Goal: Task Accomplishment & Management: Use online tool/utility

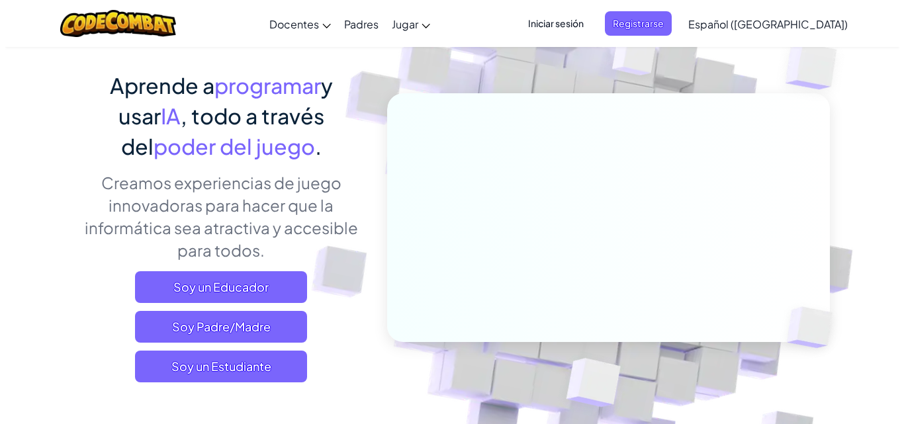
scroll to position [132, 0]
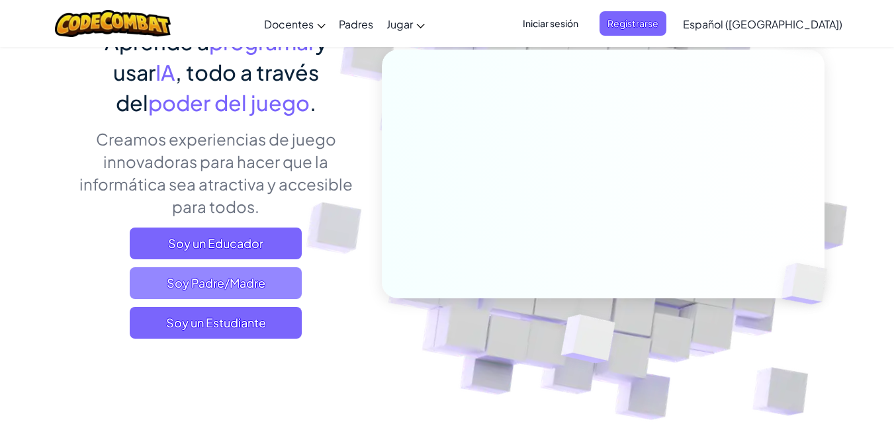
click at [257, 290] on span "Soy Padre/Madre" at bounding box center [216, 283] width 172 height 32
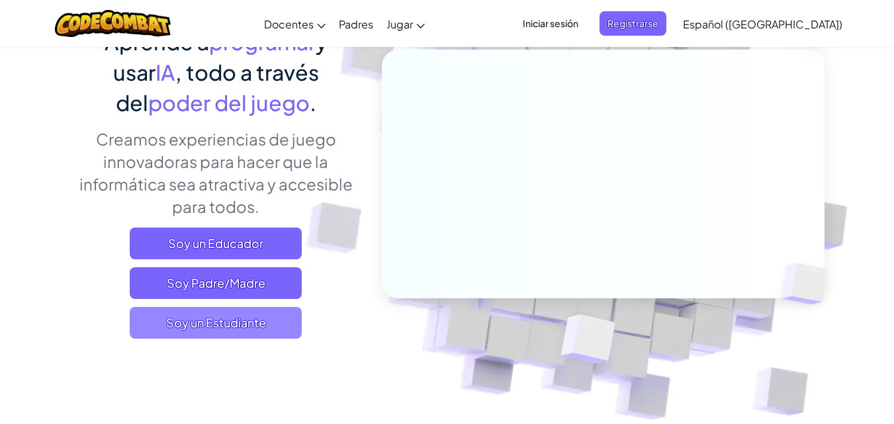
click at [183, 331] on span "Soy un Estudiante" at bounding box center [216, 323] width 172 height 32
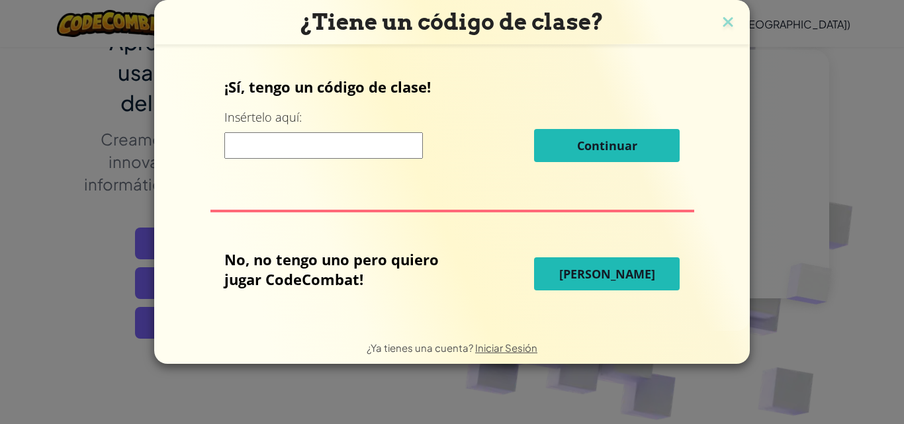
click at [344, 134] on input at bounding box center [323, 145] width 198 height 26
drag, startPoint x: 645, startPoint y: 295, endPoint x: 628, endPoint y: 280, distance: 23.0
click at [639, 291] on div "No, no tengo uno pero quiero jugar CodeCombat! Jugar Ahora" at bounding box center [451, 273] width 455 height 49
click at [622, 275] on span "[PERSON_NAME]" at bounding box center [607, 274] width 96 height 16
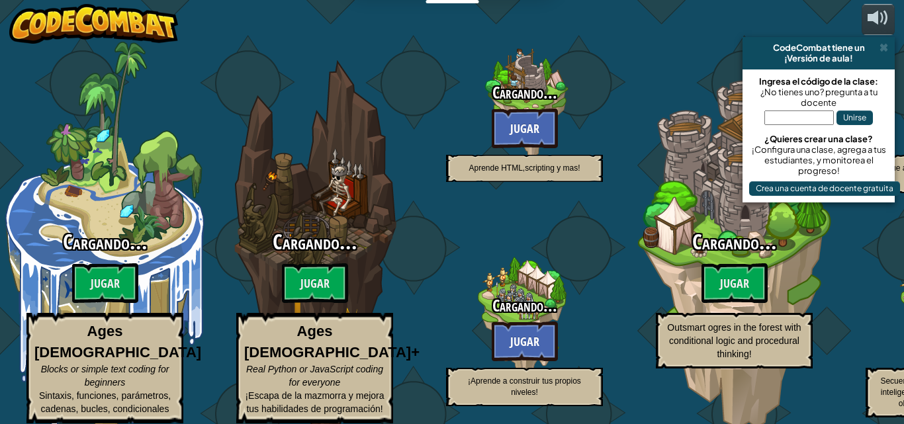
select select "es-419"
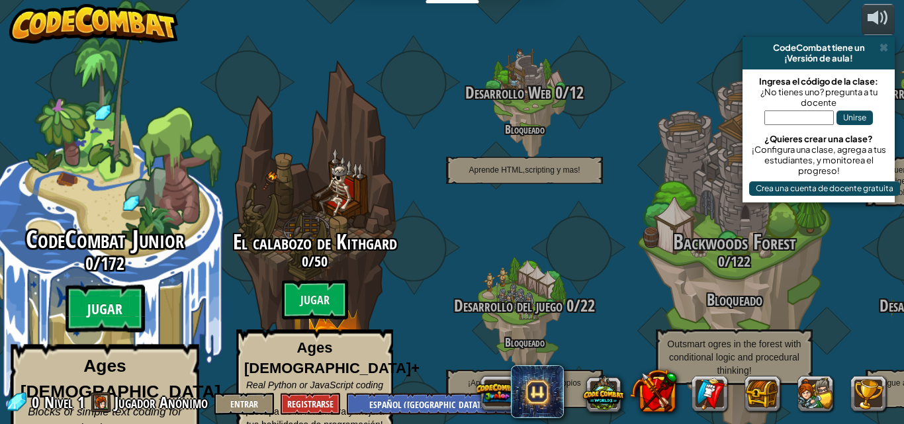
click at [134, 285] on btn "Jugar" at bounding box center [105, 309] width 79 height 48
select select "es-419"
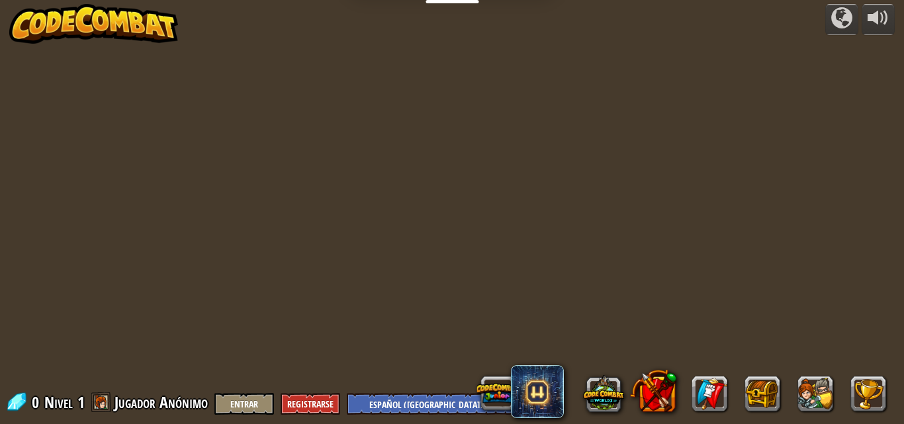
select select "es-419"
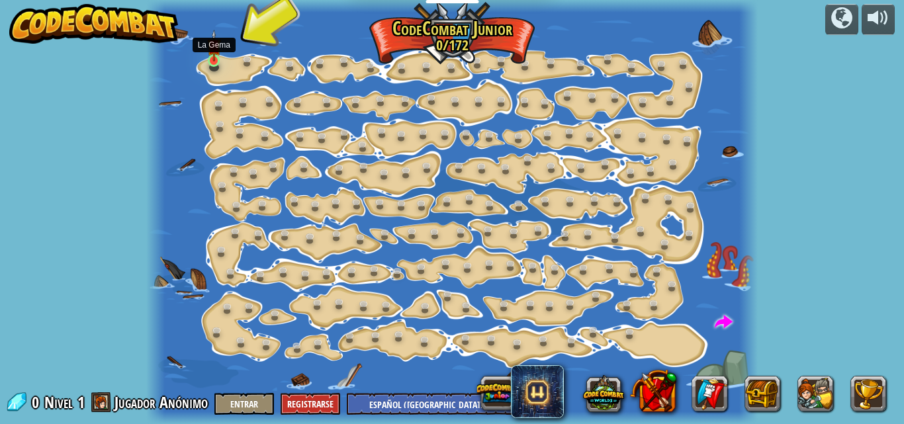
click at [214, 60] on img at bounding box center [214, 46] width 14 height 32
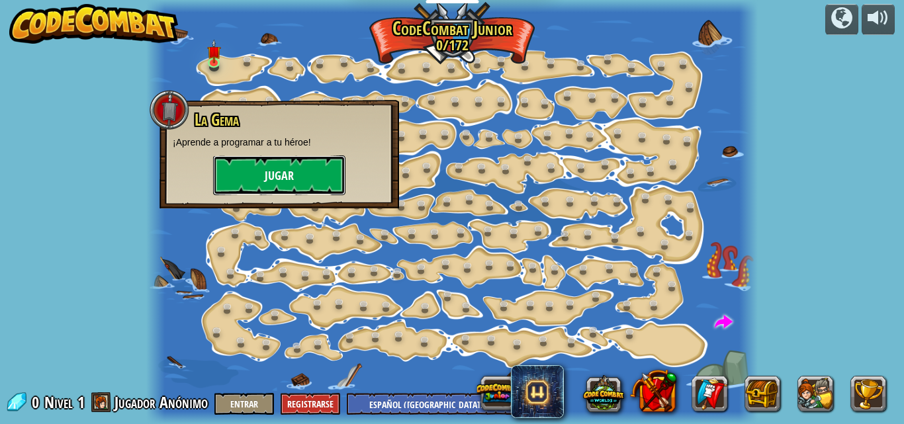
click at [285, 177] on button "Jugar" at bounding box center [279, 175] width 132 height 40
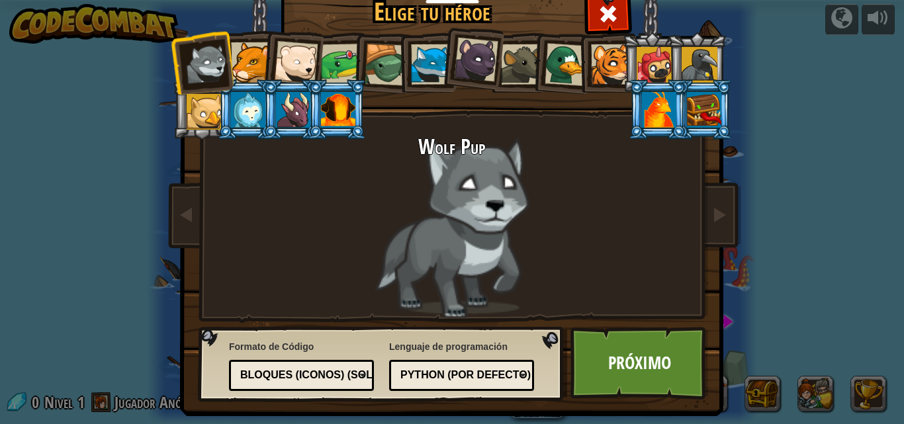
click at [202, 125] on div at bounding box center [205, 112] width 36 height 36
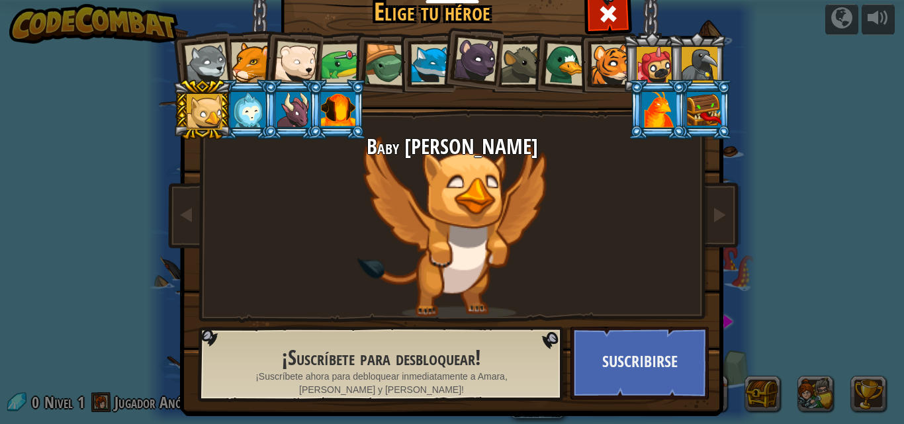
click at [245, 120] on div at bounding box center [248, 110] width 34 height 36
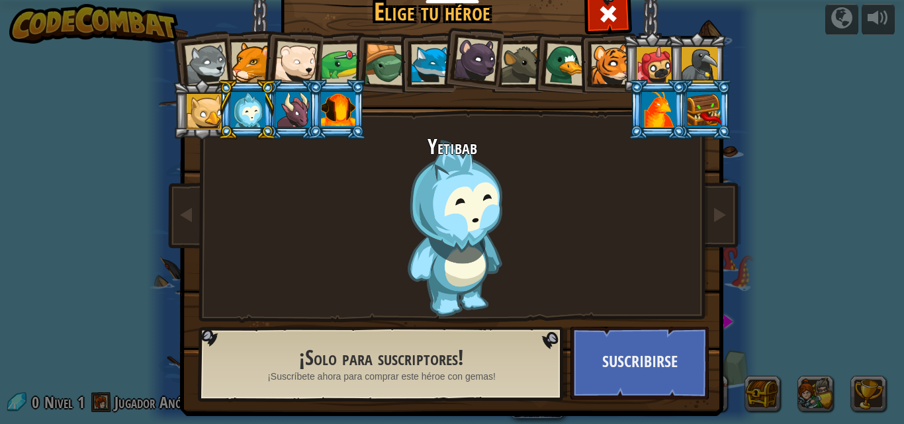
click at [276, 94] on div at bounding box center [293, 110] width 34 height 36
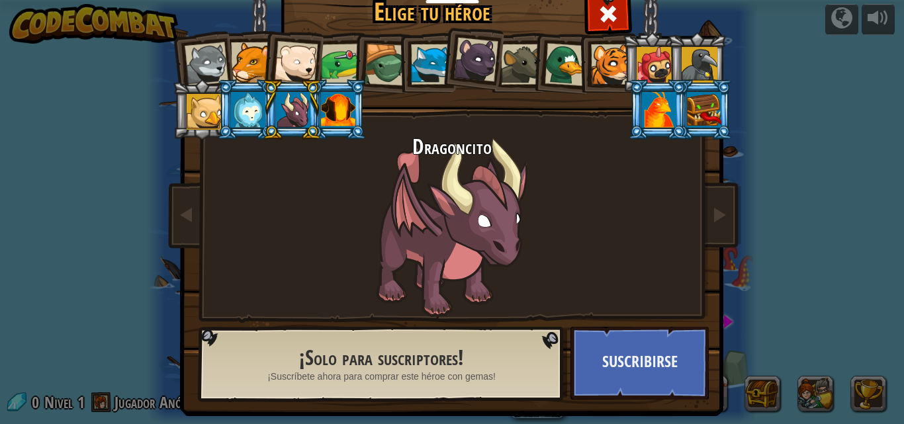
drag, startPoint x: 334, startPoint y: 113, endPoint x: 350, endPoint y: 86, distance: 31.4
click at [335, 112] on div at bounding box center [338, 110] width 34 height 36
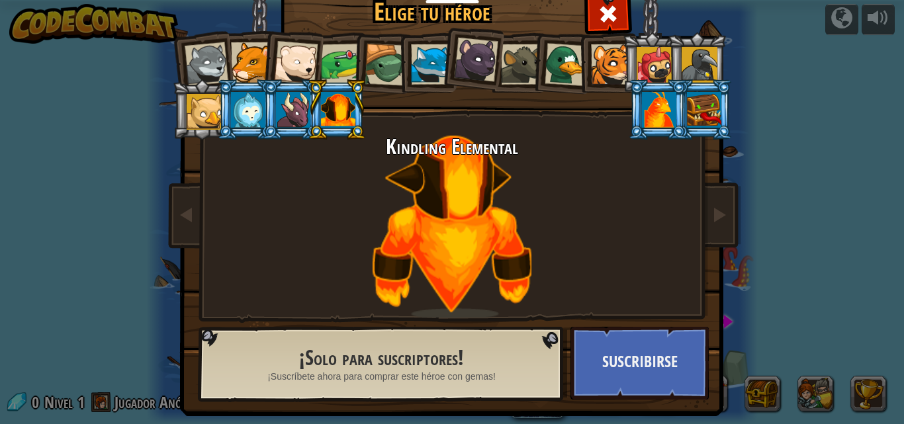
click at [455, 42] on div at bounding box center [476, 60] width 44 height 44
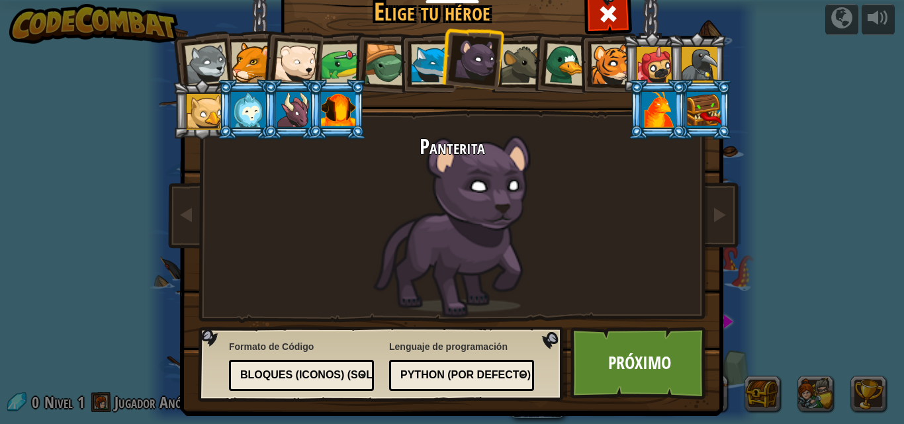
click at [564, 64] on div at bounding box center [566, 64] width 43 height 43
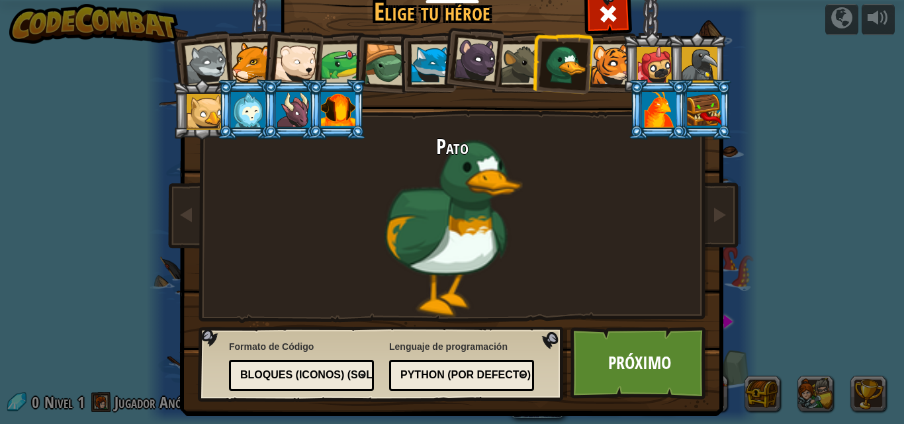
click at [246, 58] on div at bounding box center [251, 62] width 40 height 40
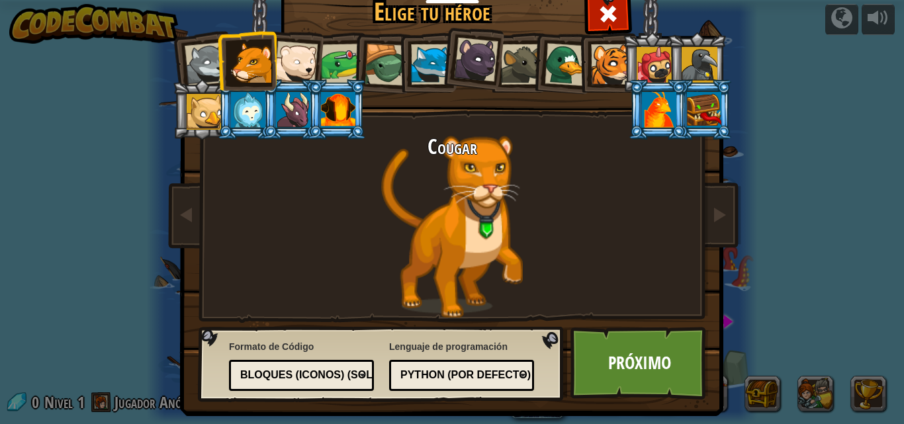
click at [200, 87] on li at bounding box center [202, 109] width 60 height 60
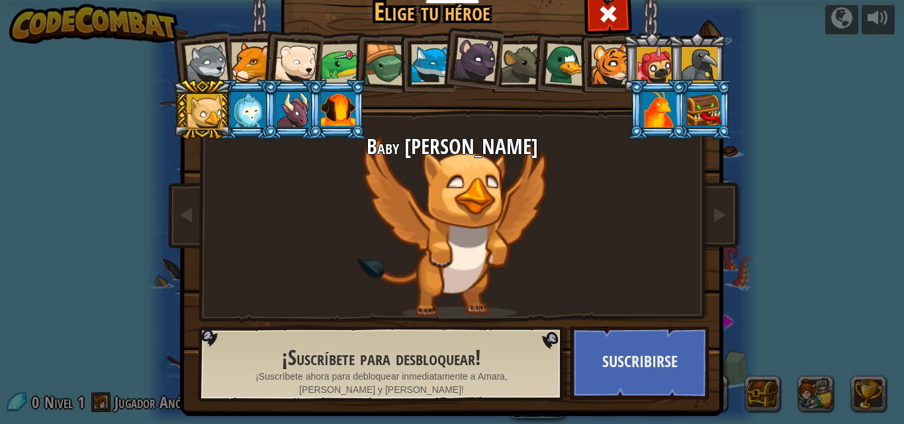
click at [656, 116] on div at bounding box center [659, 110] width 34 height 36
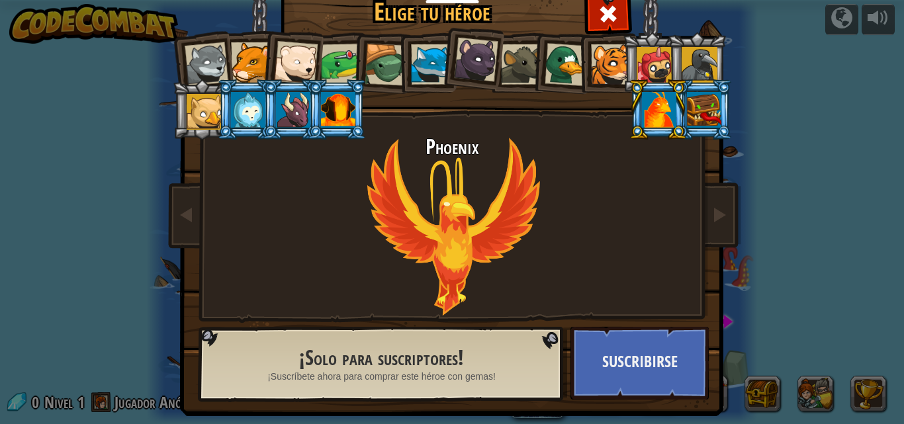
drag, startPoint x: 678, startPoint y: 102, endPoint x: 693, endPoint y: 97, distance: 16.1
click at [682, 103] on li at bounding box center [658, 109] width 60 height 60
click at [673, 56] on li at bounding box center [697, 62] width 60 height 60
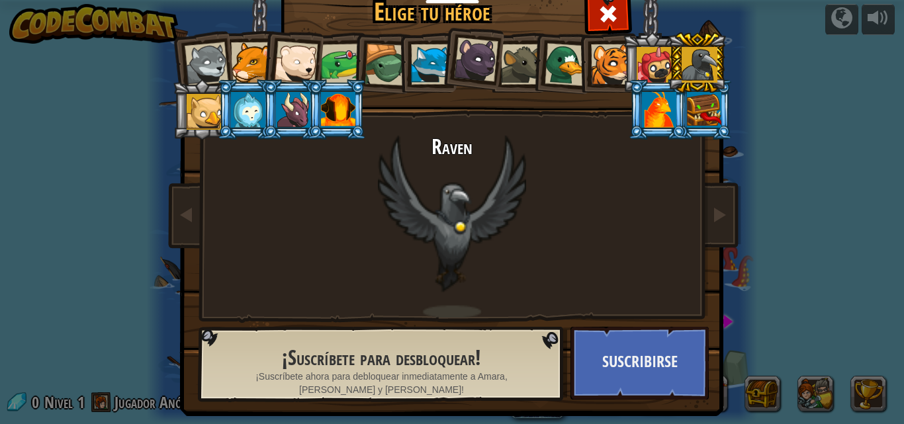
click at [615, 32] on ol at bounding box center [452, 32] width 546 height 0
click at [601, 66] on div at bounding box center [611, 64] width 40 height 40
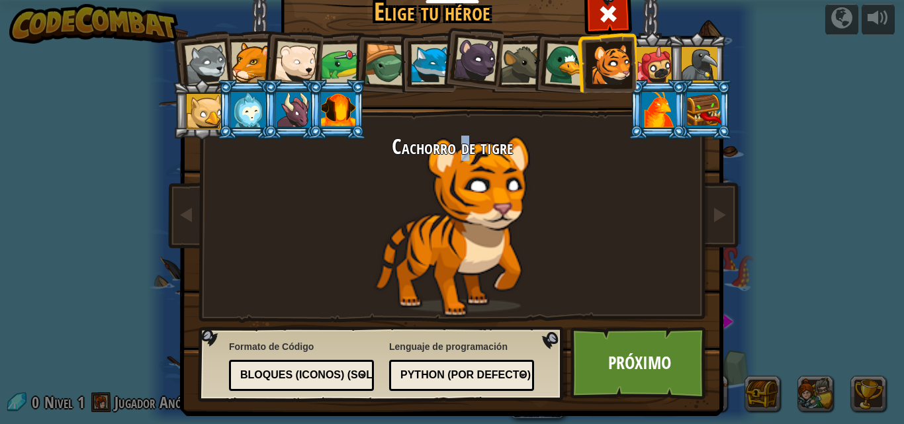
drag, startPoint x: 455, startPoint y: 228, endPoint x: 493, endPoint y: 238, distance: 39.6
click at [467, 238] on div "Cachorro de tigre" at bounding box center [452, 227] width 496 height 182
click at [704, 56] on div at bounding box center [699, 65] width 36 height 36
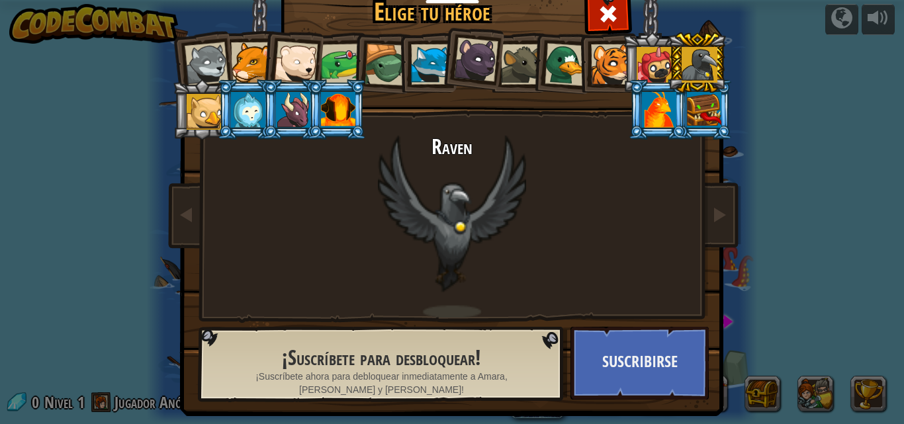
click at [630, 66] on li at bounding box center [652, 62] width 60 height 60
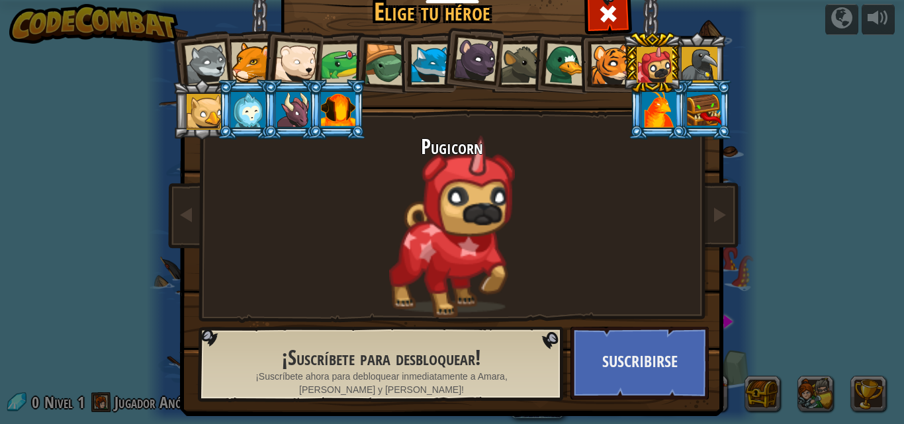
click at [210, 108] on div at bounding box center [205, 112] width 36 height 36
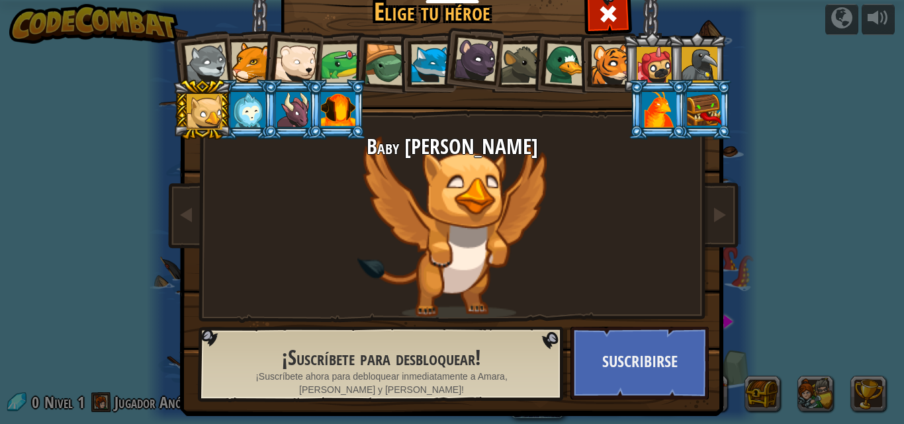
click at [642, 65] on div at bounding box center [654, 65] width 36 height 36
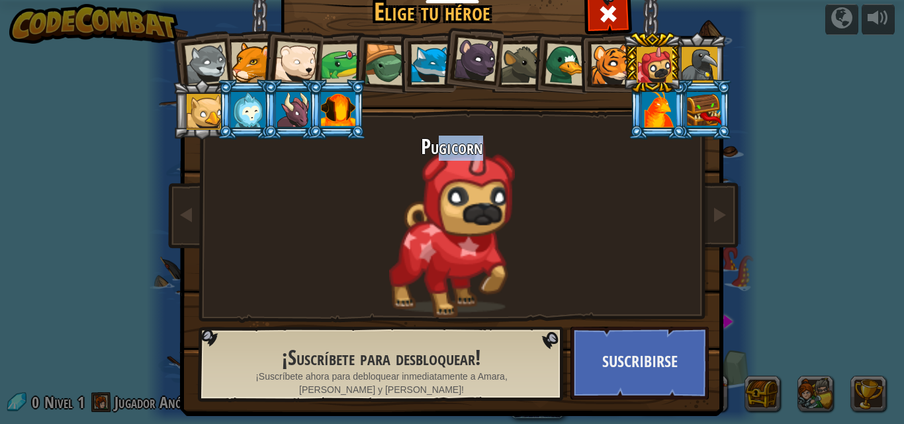
drag, startPoint x: 439, startPoint y: 192, endPoint x: 496, endPoint y: 195, distance: 57.7
click at [496, 195] on div "Pugicorn" at bounding box center [452, 227] width 496 height 182
click at [664, 99] on div at bounding box center [659, 110] width 34 height 36
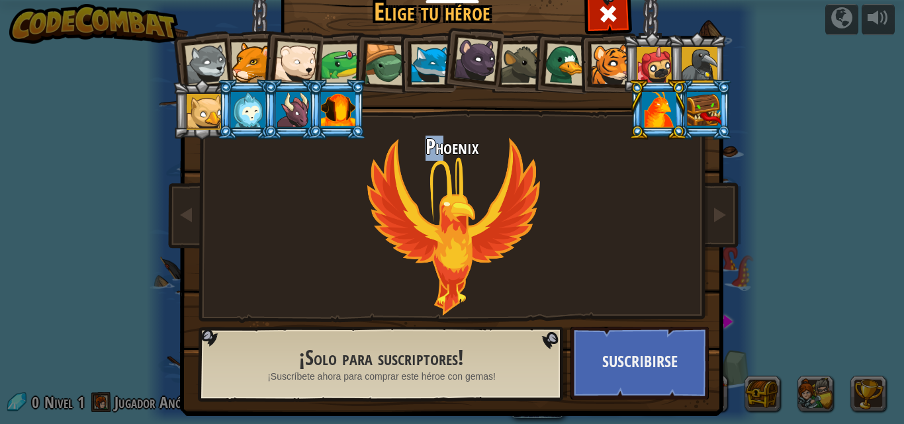
drag, startPoint x: 392, startPoint y: 228, endPoint x: 444, endPoint y: 202, distance: 57.7
click at [443, 202] on div "Phoenix" at bounding box center [452, 227] width 496 height 182
click at [435, 202] on div "Phoenix" at bounding box center [452, 227] width 496 height 182
click at [435, 204] on div "Phoenix" at bounding box center [452, 227] width 496 height 182
click at [439, 212] on div "Phoenix" at bounding box center [452, 227] width 496 height 182
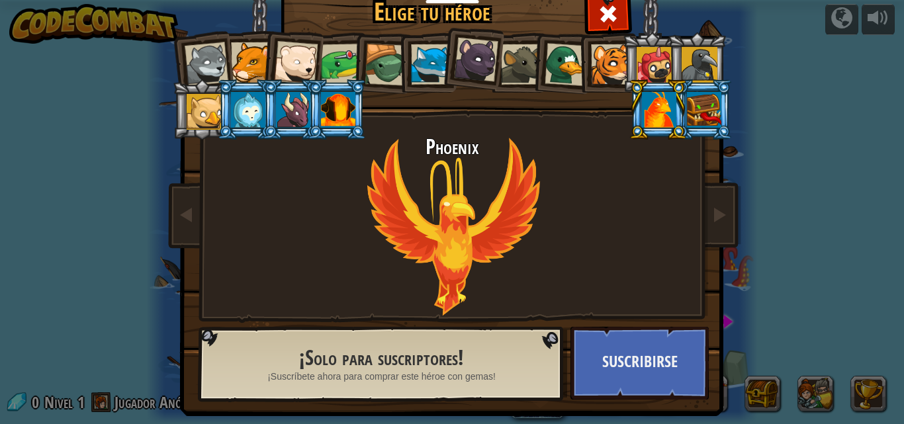
click at [446, 212] on div "Phoenix" at bounding box center [452, 227] width 496 height 182
click at [449, 204] on div "Phoenix" at bounding box center [452, 227] width 496 height 182
click at [453, 186] on div "Phoenix" at bounding box center [452, 227] width 496 height 182
click at [451, 183] on div "Phoenix" at bounding box center [452, 227] width 496 height 182
drag, startPoint x: 436, startPoint y: 148, endPoint x: 548, endPoint y: 161, distance: 113.3
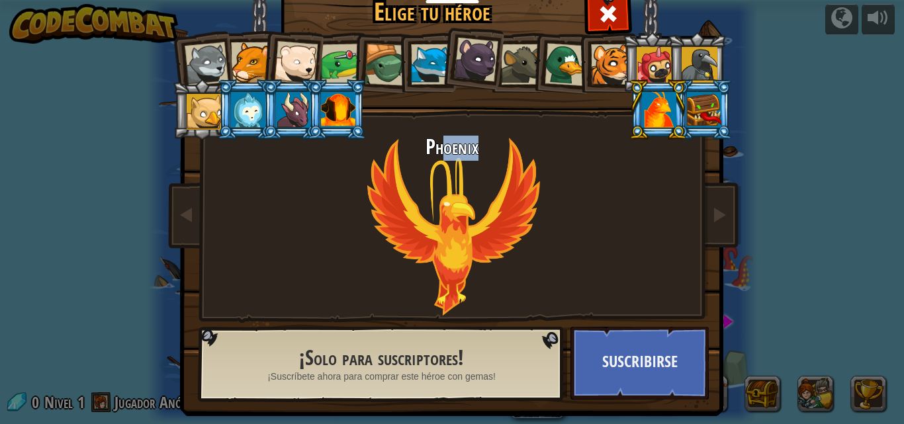
click at [521, 158] on h2 "Phoenix" at bounding box center [452, 147] width 496 height 23
click at [703, 95] on div at bounding box center [704, 110] width 34 height 36
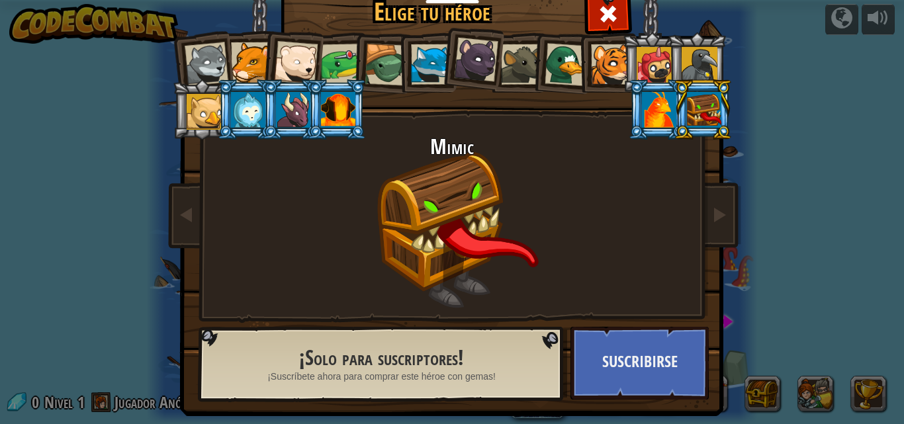
drag, startPoint x: 471, startPoint y: 243, endPoint x: 471, endPoint y: 202, distance: 40.4
click at [490, 223] on div "Mimic" at bounding box center [452, 227] width 496 height 182
drag, startPoint x: 395, startPoint y: 158, endPoint x: 459, endPoint y: 163, distance: 63.7
click at [459, 163] on div "Mimic" at bounding box center [452, 227] width 496 height 182
click at [608, 77] on div at bounding box center [611, 64] width 40 height 40
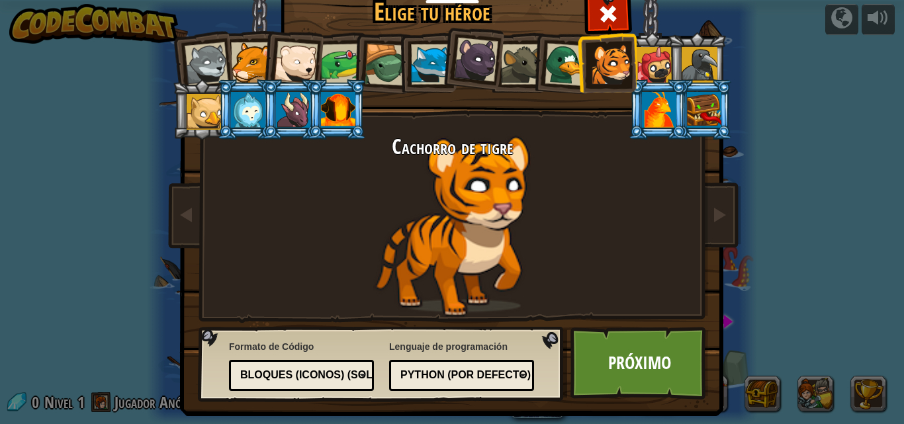
click at [339, 64] on div at bounding box center [341, 64] width 41 height 41
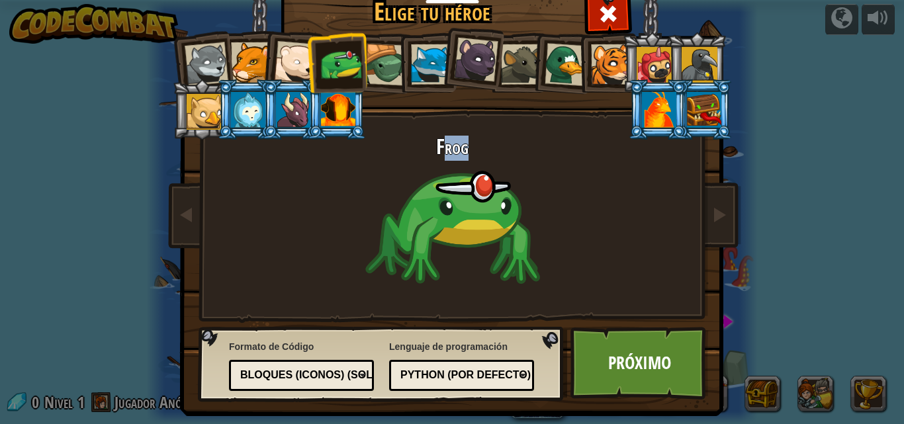
drag, startPoint x: 437, startPoint y: 161, endPoint x: 478, endPoint y: 167, distance: 41.4
click at [476, 167] on div "Frog" at bounding box center [452, 227] width 496 height 182
click at [641, 66] on div at bounding box center [654, 65] width 36 height 36
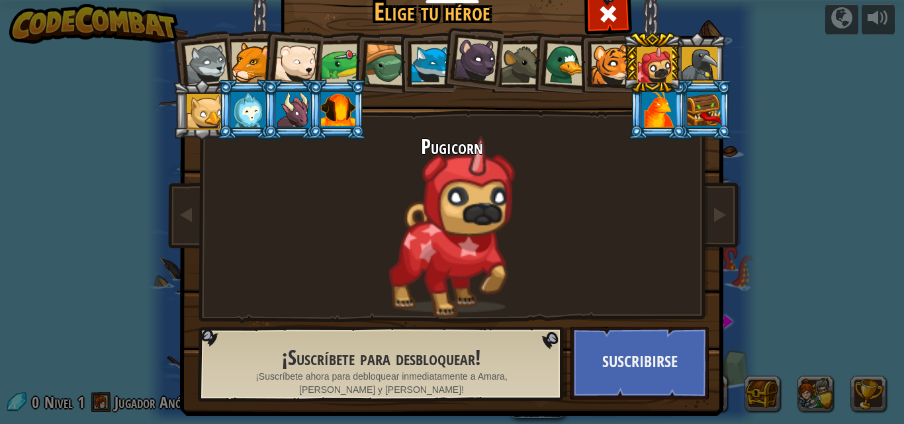
click at [622, 81] on li at bounding box center [652, 62] width 60 height 60
click at [601, 63] on div at bounding box center [611, 64] width 40 height 40
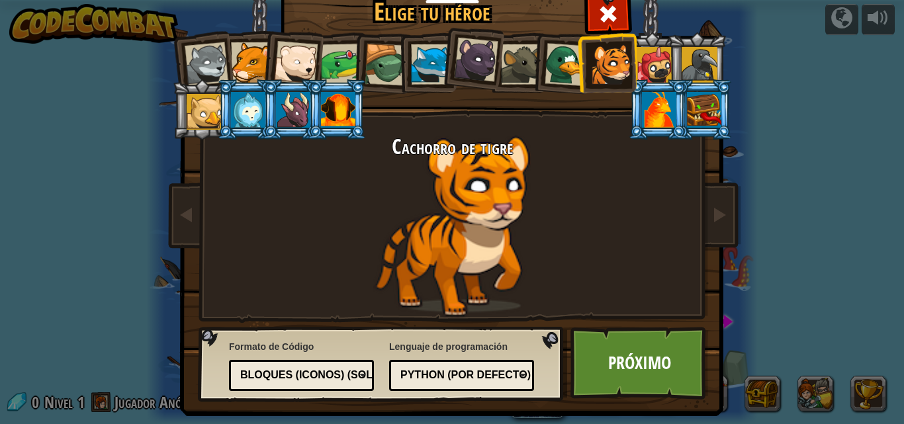
click at [875, 392] on div "Elige tu héroe 0 [PERSON_NAME] Pup Cougar Polar Bear Cub Frog Tortuga Blue [PER…" at bounding box center [452, 212] width 904 height 424
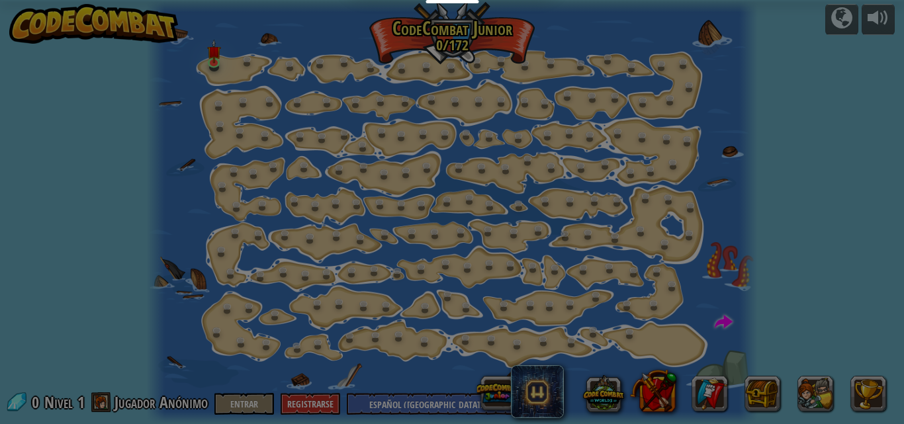
click at [875, 392] on div at bounding box center [452, 212] width 904 height 424
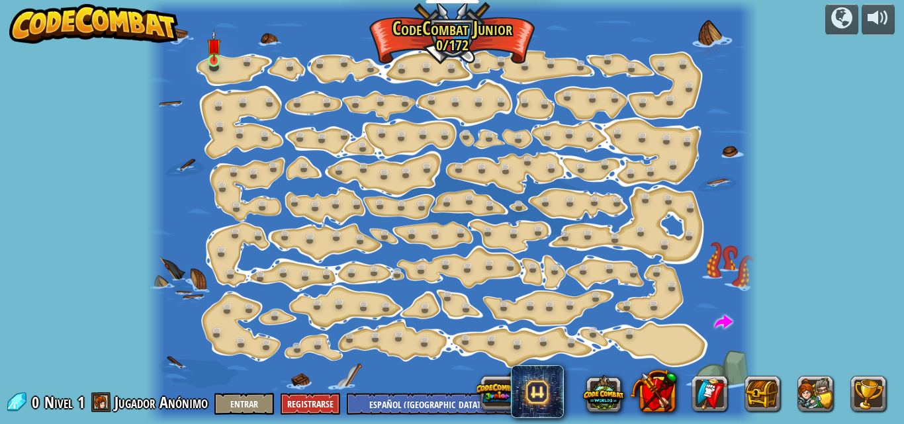
click at [211, 62] on img at bounding box center [214, 46] width 14 height 32
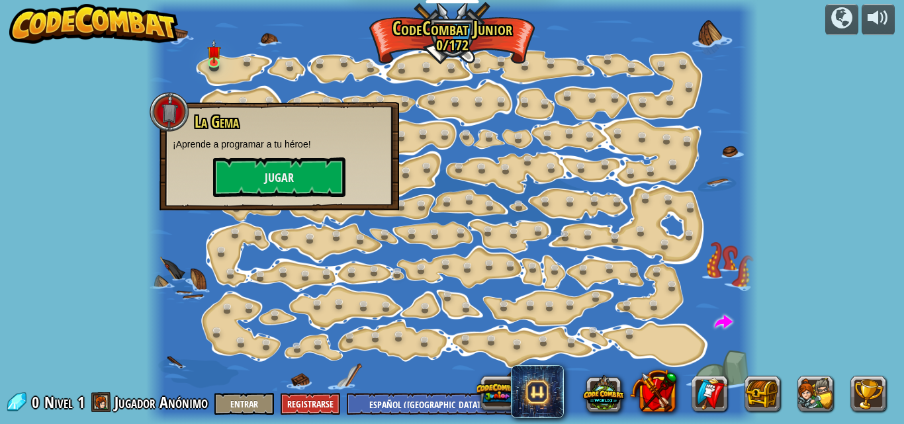
click at [294, 201] on div "La Gema ¡Aprende a programar a tu héroe! [GEOGRAPHIC_DATA]" at bounding box center [279, 156] width 240 height 109
click at [307, 165] on button "Jugar" at bounding box center [279, 177] width 132 height 40
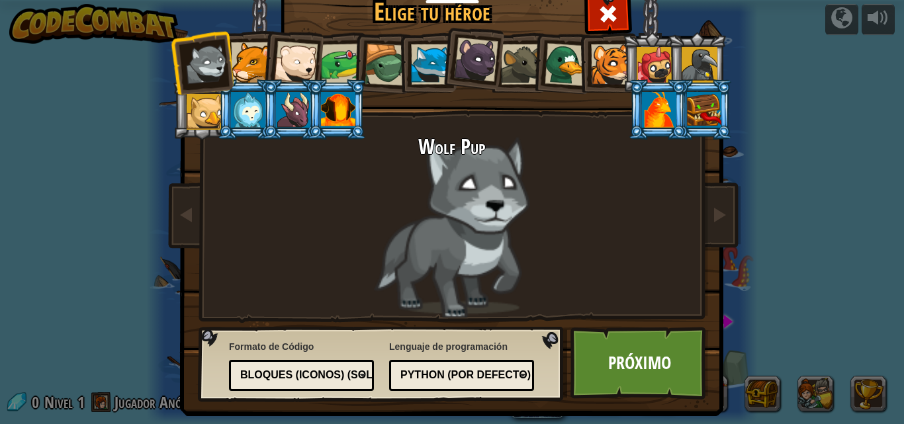
click at [613, 56] on div at bounding box center [611, 64] width 40 height 40
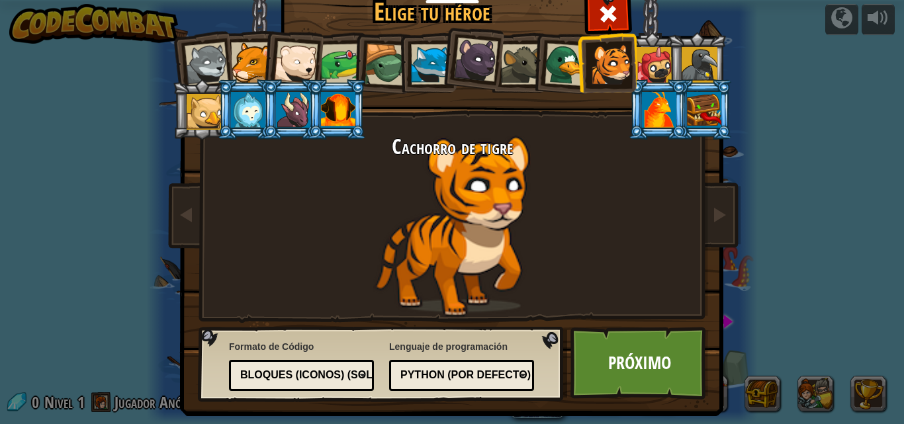
click at [212, 54] on div at bounding box center [207, 64] width 44 height 44
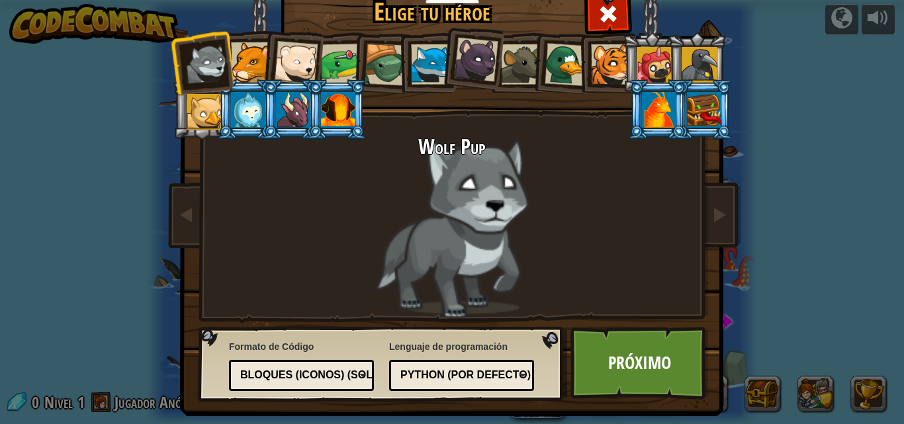
click at [241, 60] on div at bounding box center [251, 62] width 40 height 40
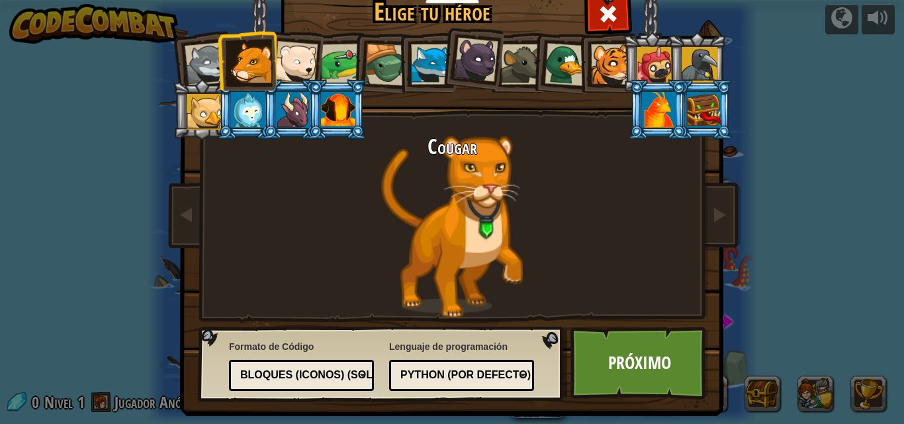
click at [478, 232] on div "Cougar" at bounding box center [452, 227] width 496 height 182
click at [199, 58] on div at bounding box center [207, 64] width 44 height 44
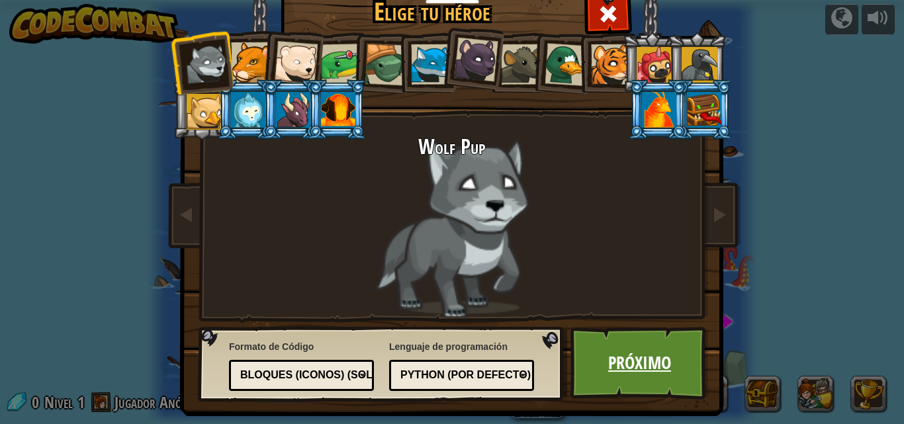
click at [634, 369] on link "Próximo" at bounding box center [639, 363] width 138 height 73
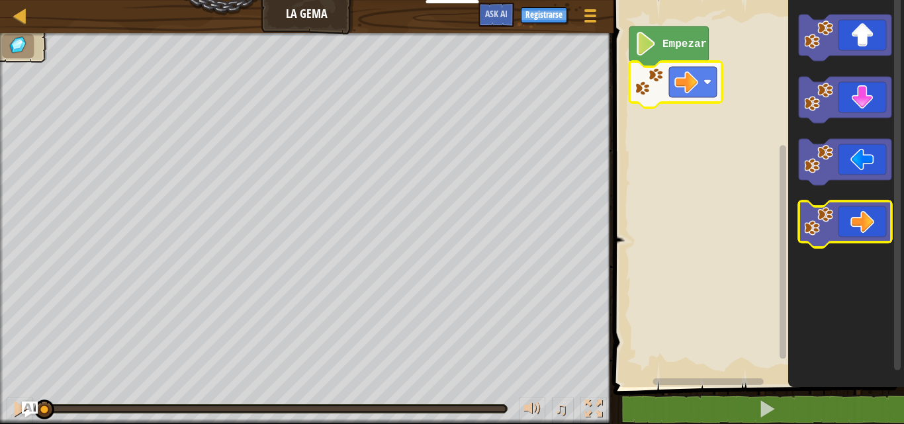
click at [861, 226] on icon "Espacio de trabajo de Blockly" at bounding box center [845, 224] width 93 height 46
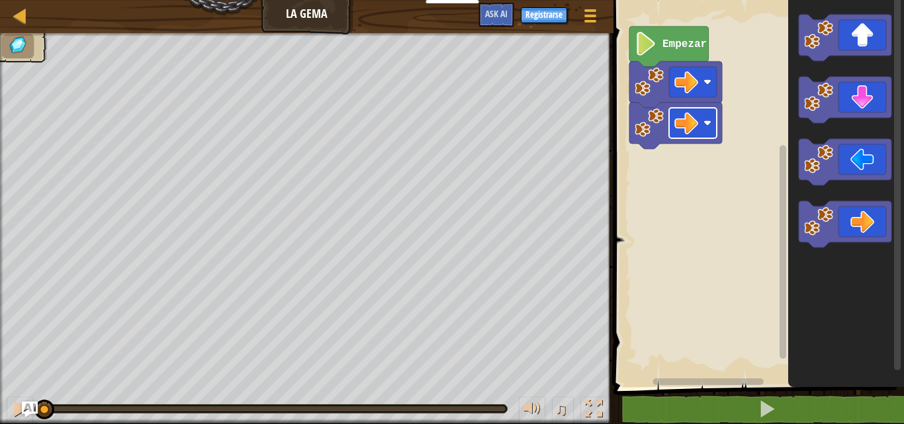
click at [699, 131] on rect "Espacio de trabajo de Blockly" at bounding box center [693, 123] width 48 height 30
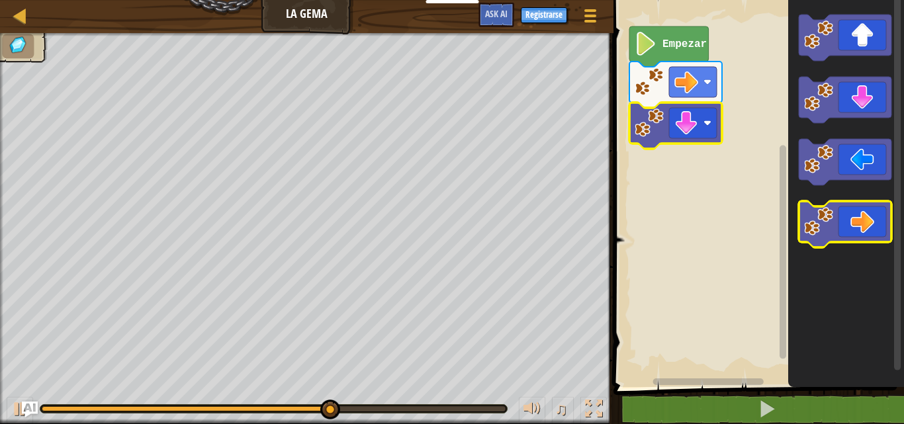
click at [865, 219] on icon "Espacio de trabajo de Blockly" at bounding box center [845, 224] width 93 height 46
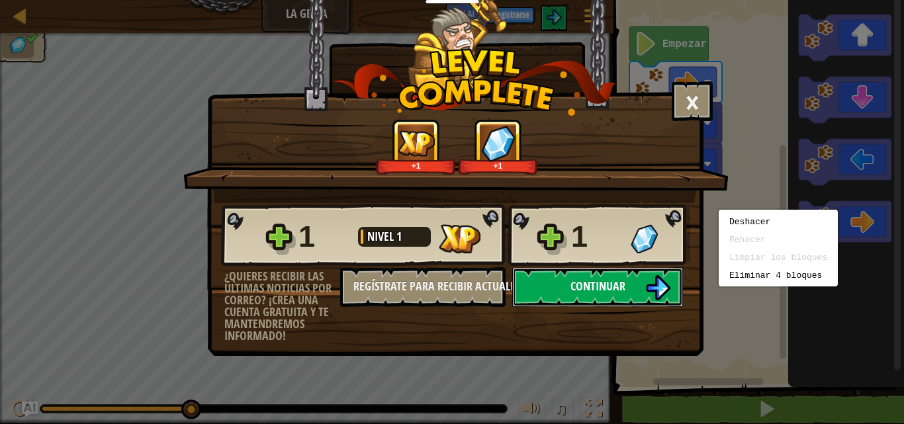
click at [606, 289] on span "Continuar" at bounding box center [597, 286] width 55 height 17
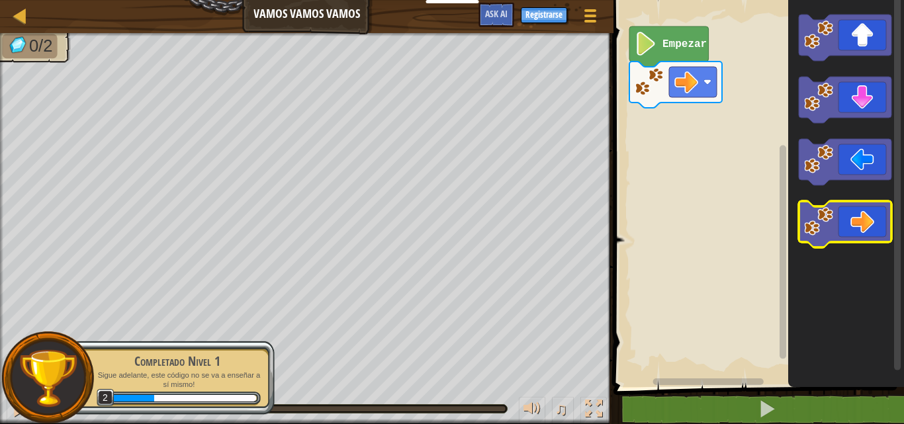
click at [850, 213] on icon "Espacio de trabajo de Blockly" at bounding box center [845, 224] width 93 height 46
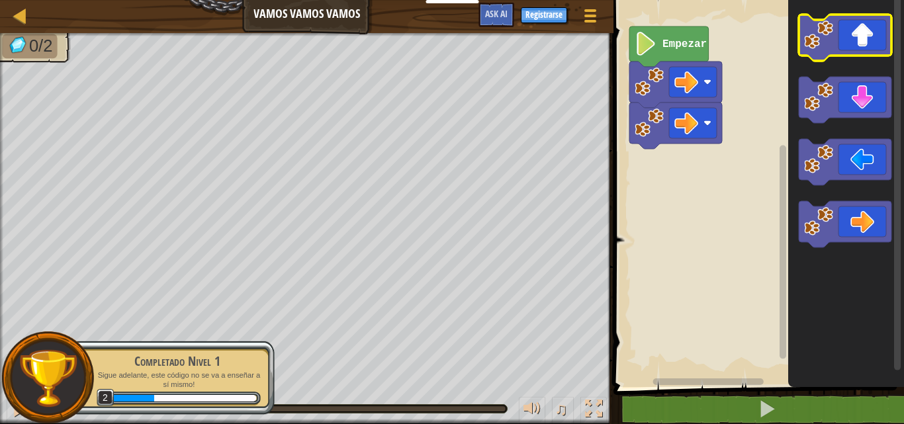
click at [841, 36] on icon "Espacio de trabajo de Blockly" at bounding box center [845, 38] width 93 height 46
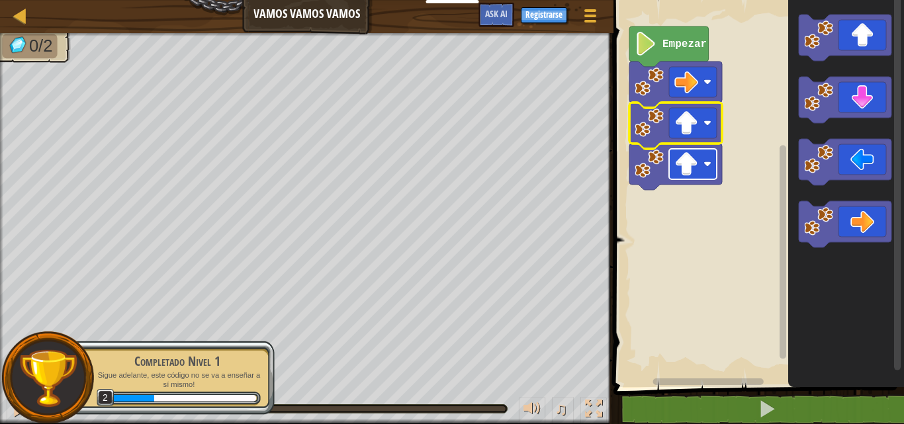
click at [697, 157] on image "Espacio de trabajo de Blockly" at bounding box center [686, 164] width 24 height 24
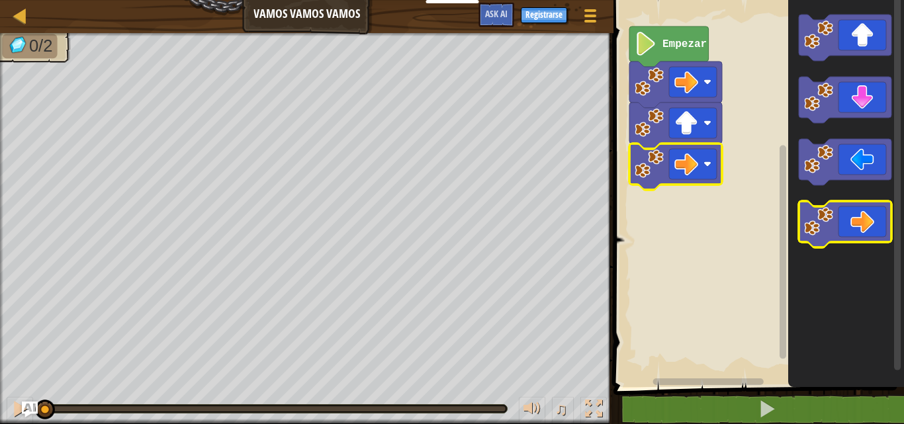
click at [848, 225] on icon "Espacio de trabajo de Blockly" at bounding box center [845, 224] width 93 height 46
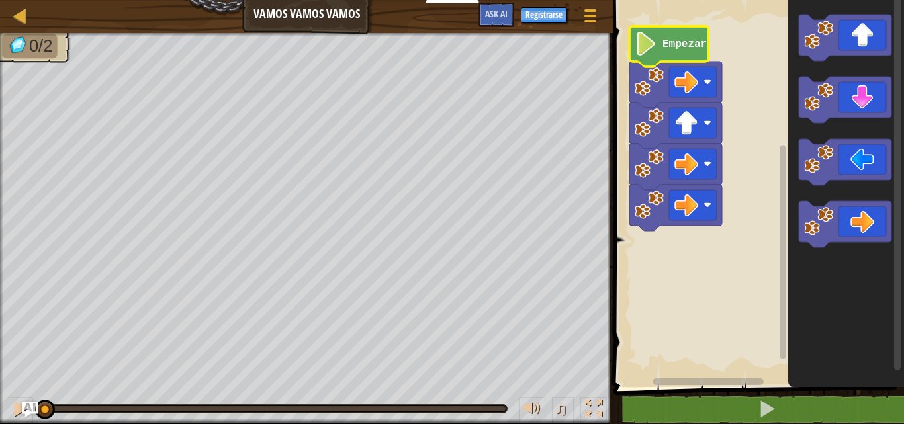
click at [687, 41] on text "Empezar" at bounding box center [684, 44] width 44 height 12
click at [695, 54] on icon "Espacio de trabajo de Blockly" at bounding box center [668, 46] width 79 height 40
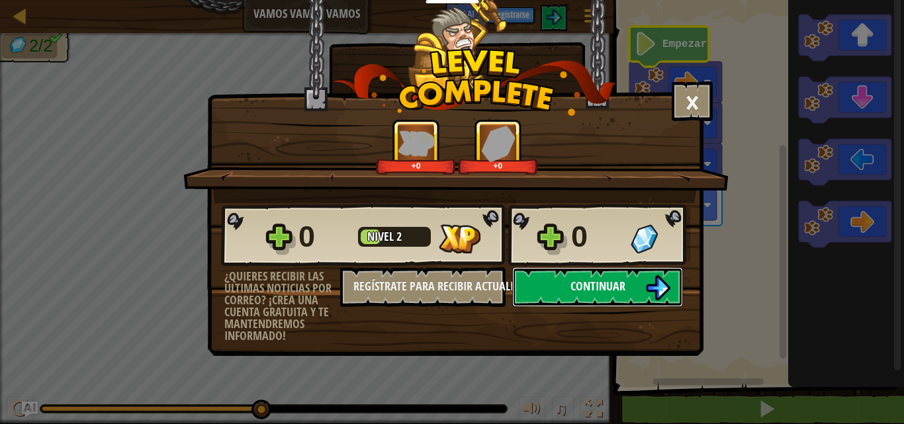
click at [588, 300] on button "Continuar" at bounding box center [597, 287] width 171 height 40
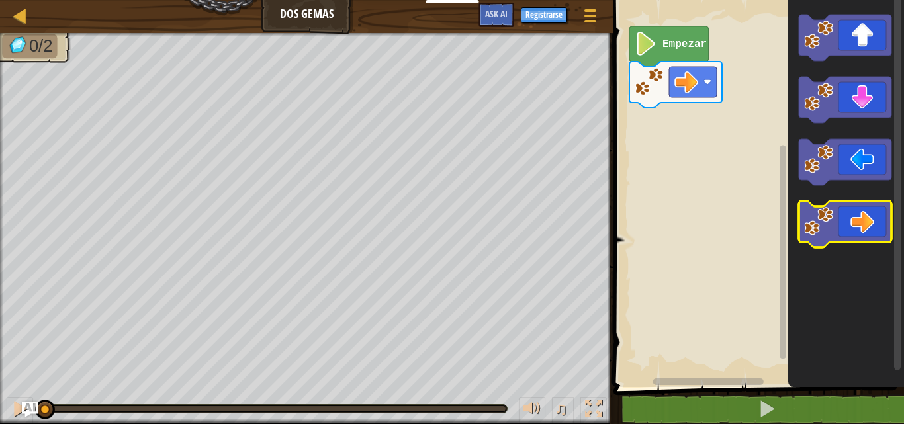
click at [857, 238] on icon "Espacio de trabajo de Blockly" at bounding box center [845, 224] width 93 height 46
click at [850, 231] on icon "Espacio de trabajo de Blockly" at bounding box center [845, 224] width 93 height 46
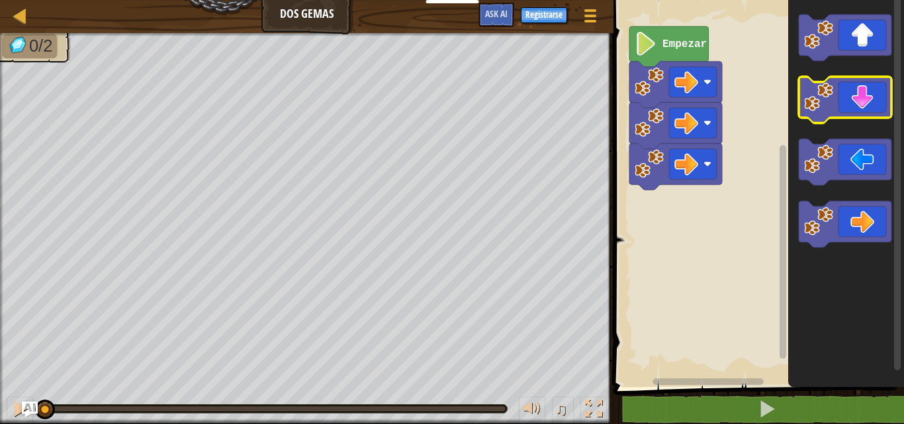
click at [867, 97] on icon "Espacio de trabajo de Blockly" at bounding box center [845, 100] width 93 height 46
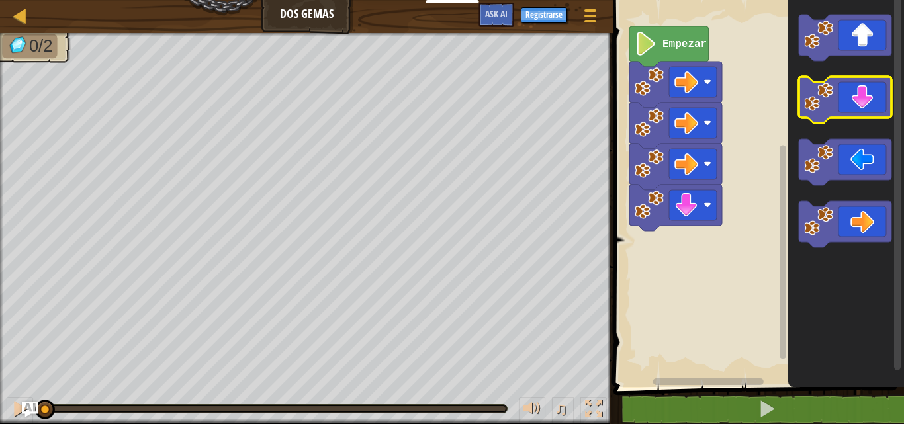
click at [859, 52] on icon "Espacio de trabajo de Blockly" at bounding box center [845, 38] width 93 height 46
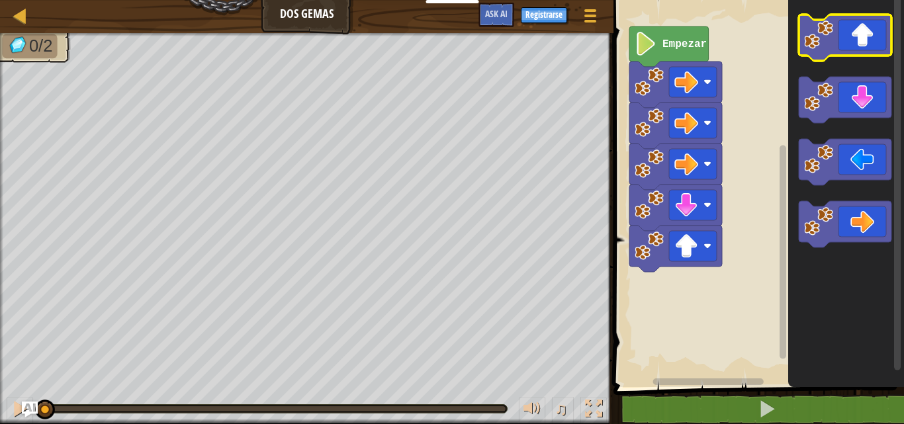
click at [859, 52] on icon "Espacio de trabajo de Blockly" at bounding box center [845, 38] width 93 height 46
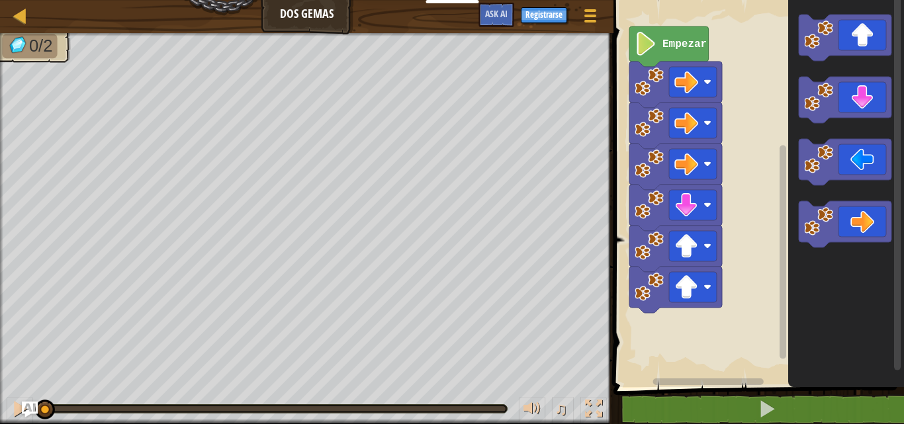
click at [688, 44] on text "Empezar" at bounding box center [684, 44] width 44 height 12
click at [663, 56] on icon "Espacio de trabajo de Blockly" at bounding box center [668, 46] width 79 height 40
click at [697, 48] on text "Empezar" at bounding box center [684, 44] width 44 height 12
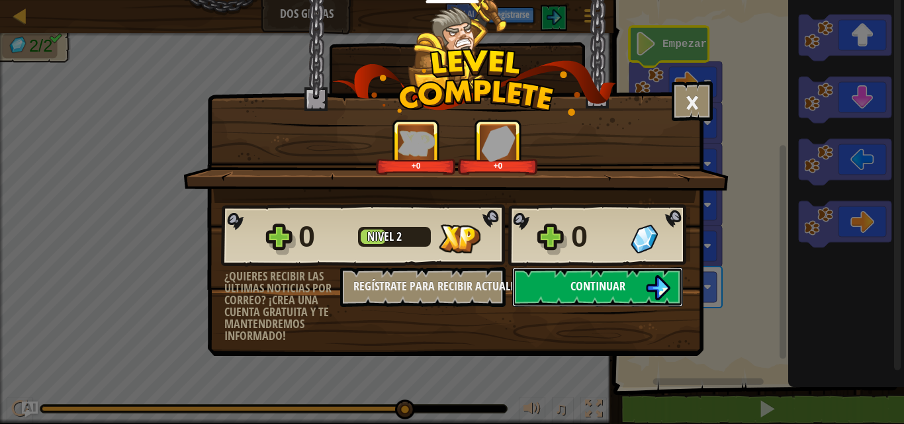
click at [599, 286] on span "Continuar" at bounding box center [597, 286] width 55 height 17
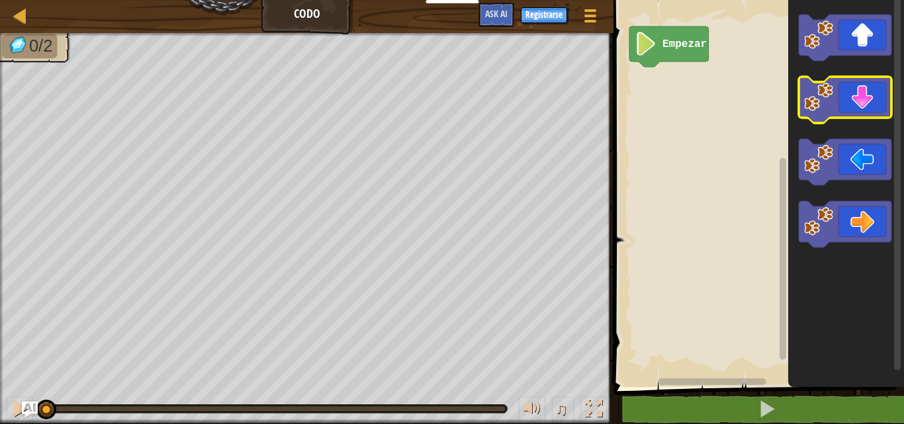
click at [867, 104] on icon "Espacio de trabajo de Blockly" at bounding box center [845, 100] width 93 height 46
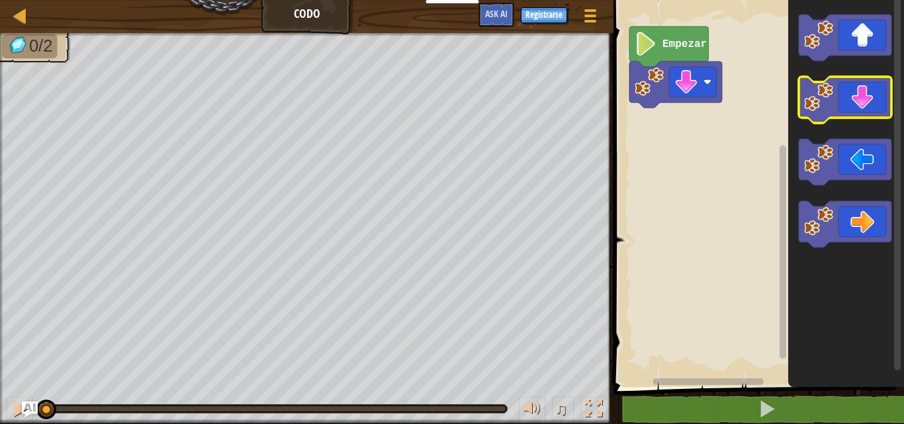
click at [869, 104] on icon "Espacio de trabajo de Blockly" at bounding box center [845, 100] width 93 height 46
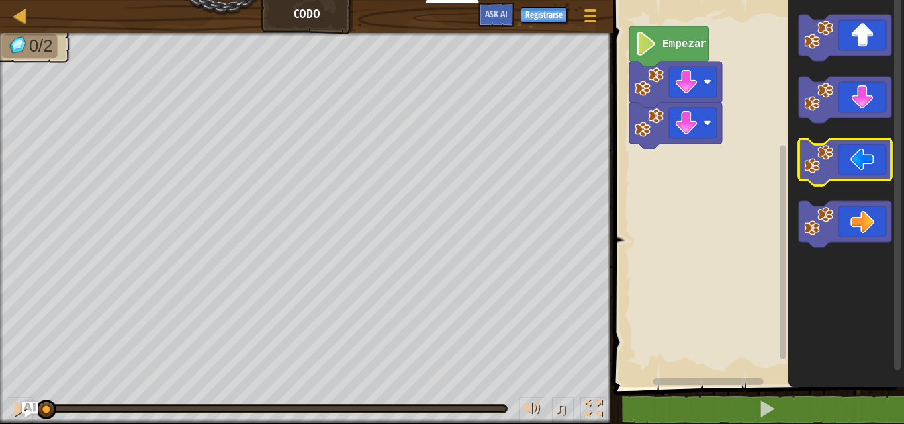
click at [875, 174] on icon "Espacio de trabajo de Blockly" at bounding box center [845, 162] width 93 height 46
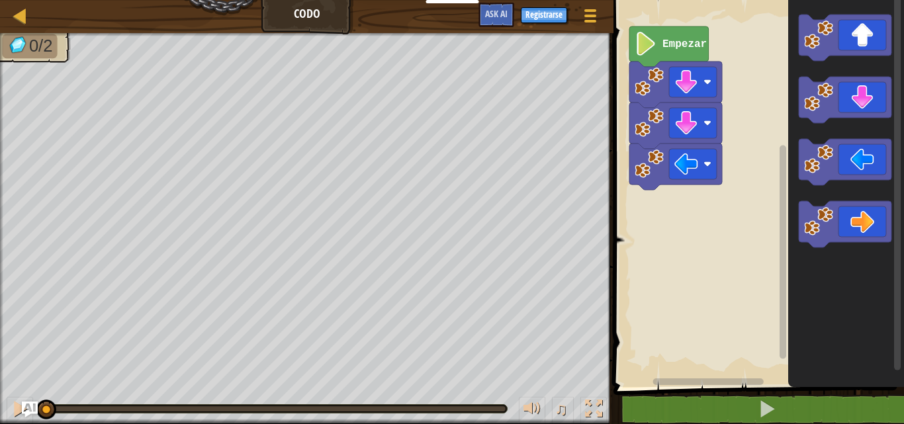
click at [660, 52] on g "Empezar" at bounding box center [675, 107] width 93 height 163
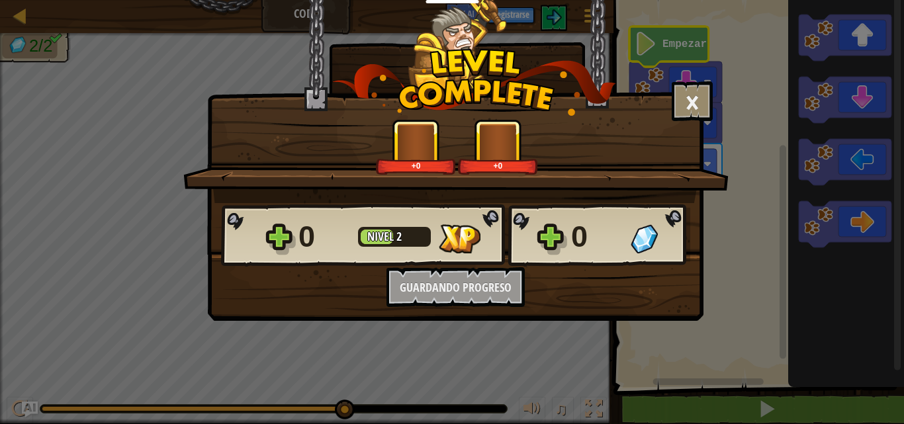
click at [490, 290] on div "0 Nivel 2 0 ¿Quieres recibir las últimas noticias por correo? ¡Crea una cuenta …" at bounding box center [455, 255] width 495 height 104
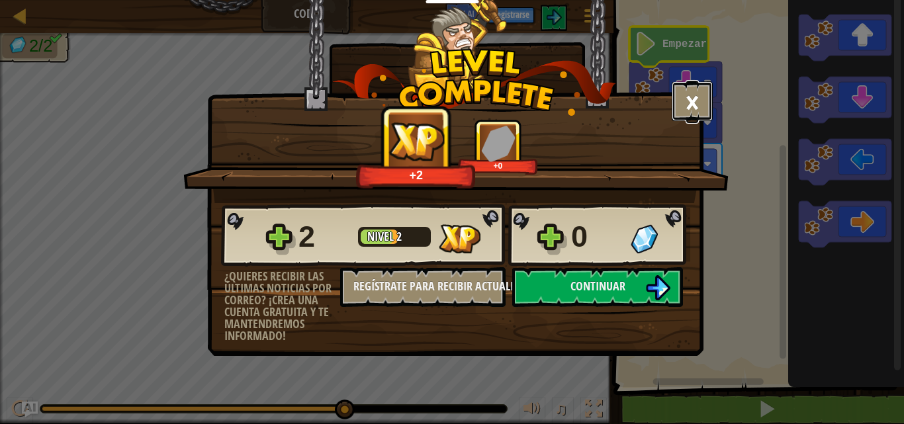
click at [696, 101] on button "×" at bounding box center [692, 101] width 41 height 40
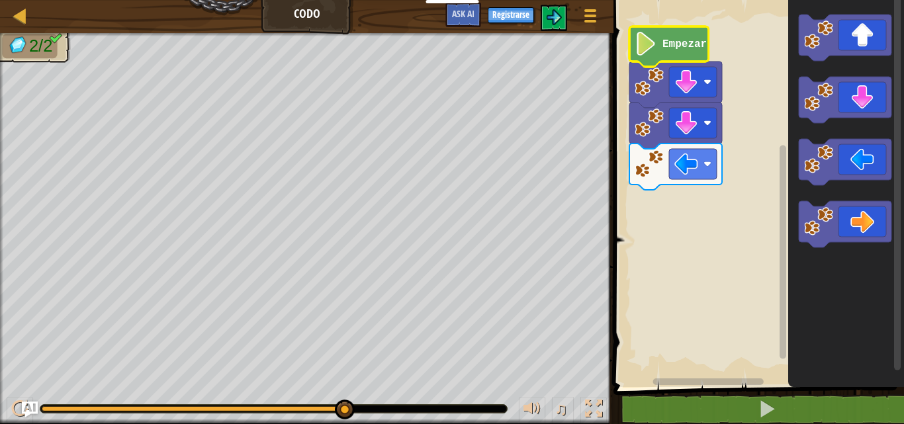
click at [667, 53] on icon "Espacio de trabajo de Blockly" at bounding box center [668, 46] width 79 height 40
click at [665, 49] on text "Empezar" at bounding box center [684, 44] width 44 height 12
click at [711, 181] on icon "Espacio de trabajo de Blockly" at bounding box center [675, 167] width 93 height 46
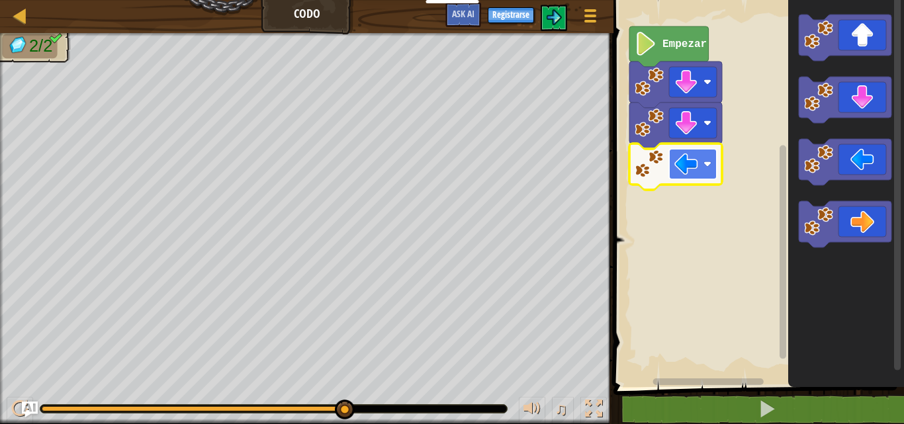
click at [698, 178] on rect "Espacio de trabajo de Blockly" at bounding box center [693, 164] width 48 height 30
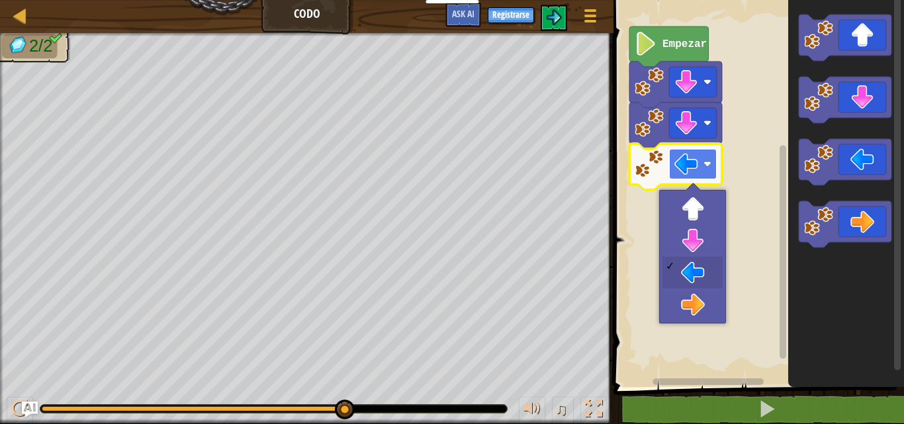
click at [698, 163] on image "Espacio de trabajo de Blockly" at bounding box center [686, 164] width 24 height 24
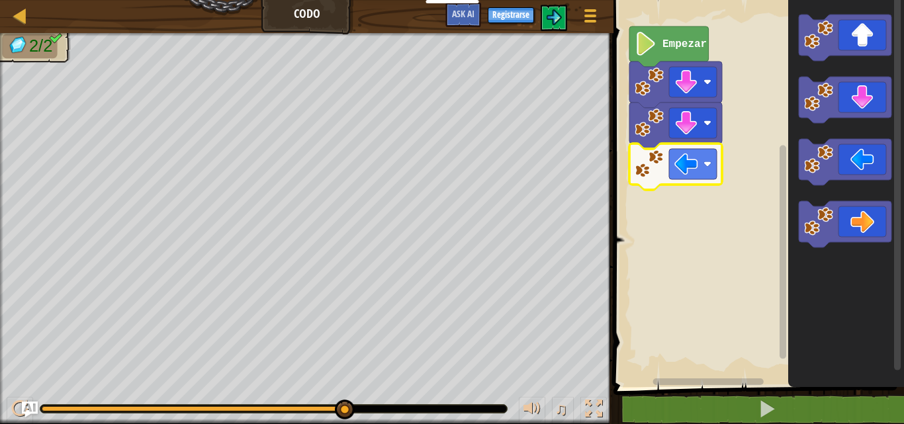
click at [695, 185] on icon "Espacio de trabajo de Blockly" at bounding box center [675, 167] width 93 height 46
click at [711, 169] on rect "Espacio de trabajo de Blockly" at bounding box center [693, 164] width 48 height 30
click at [699, 171] on rect "Espacio de trabajo de Blockly" at bounding box center [693, 164] width 48 height 30
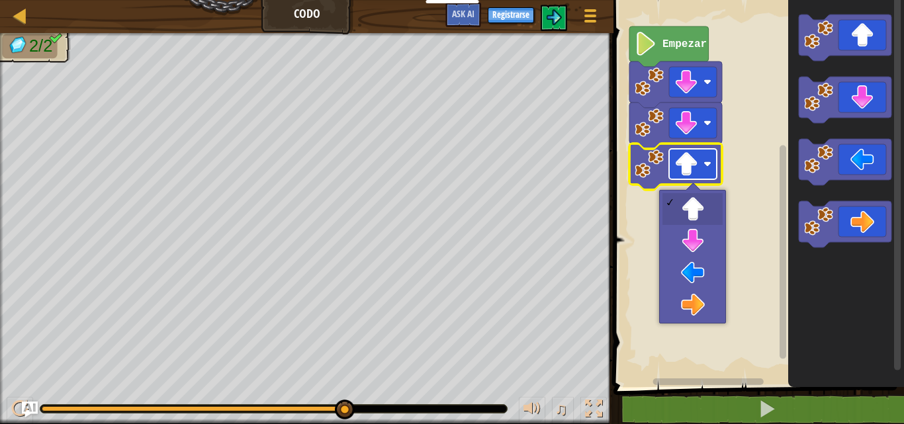
click at [699, 171] on rect "Espacio de trabajo de Blockly" at bounding box center [693, 164] width 48 height 30
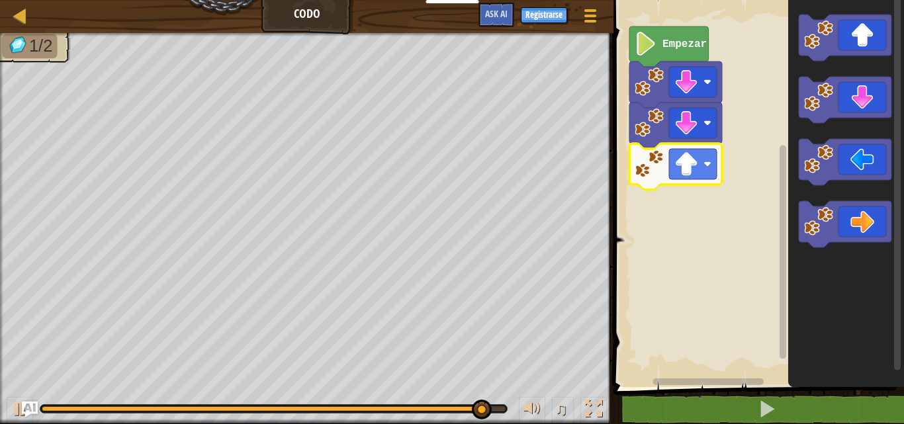
click at [833, 37] on image "Espacio de trabajo de Blockly" at bounding box center [818, 35] width 29 height 29
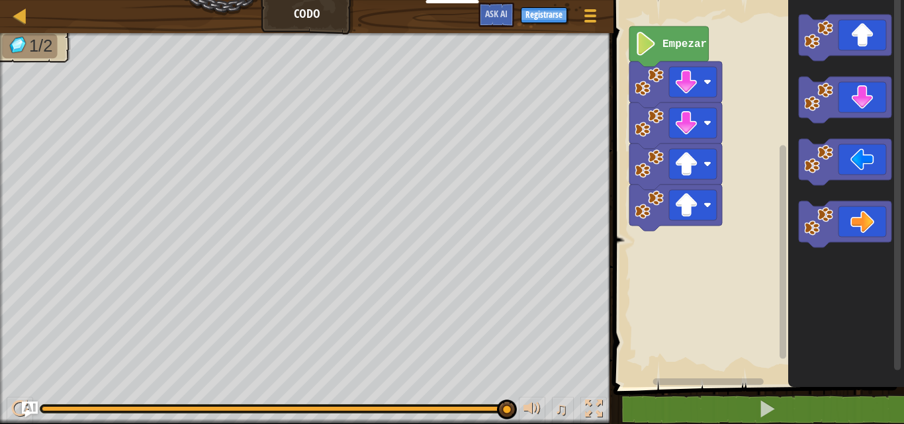
click at [670, 40] on text "Empezar" at bounding box center [684, 44] width 44 height 12
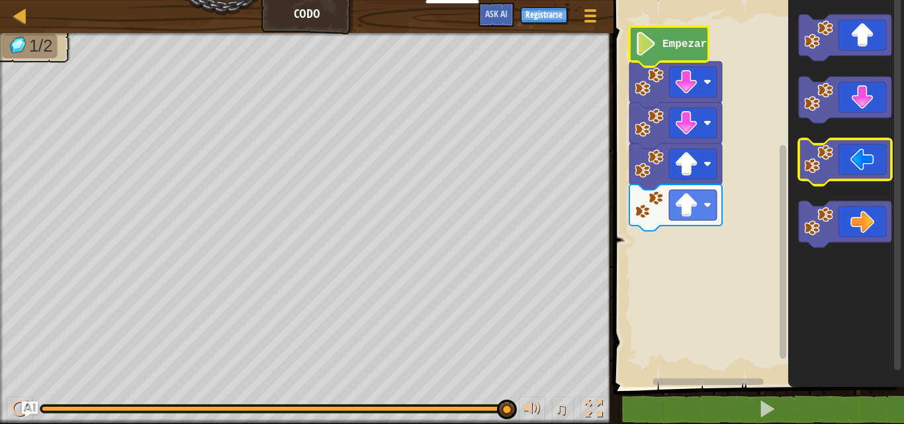
click at [853, 171] on icon "Espacio de trabajo de Blockly" at bounding box center [845, 162] width 93 height 46
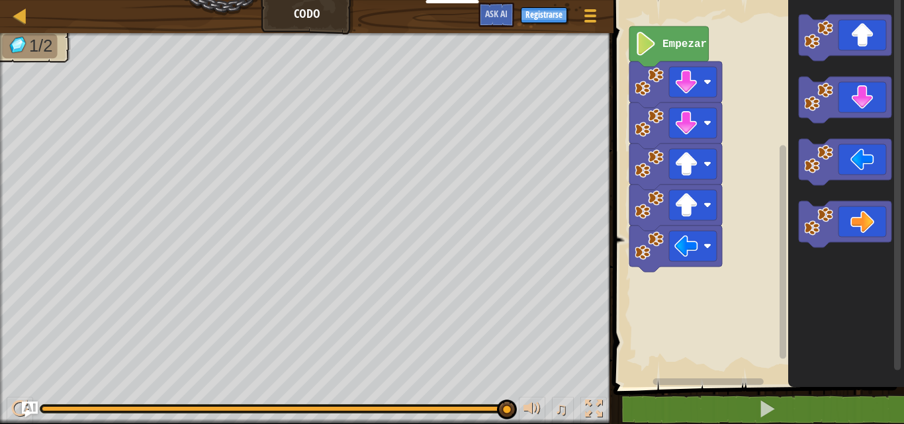
click at [671, 46] on text "Empezar" at bounding box center [684, 44] width 44 height 12
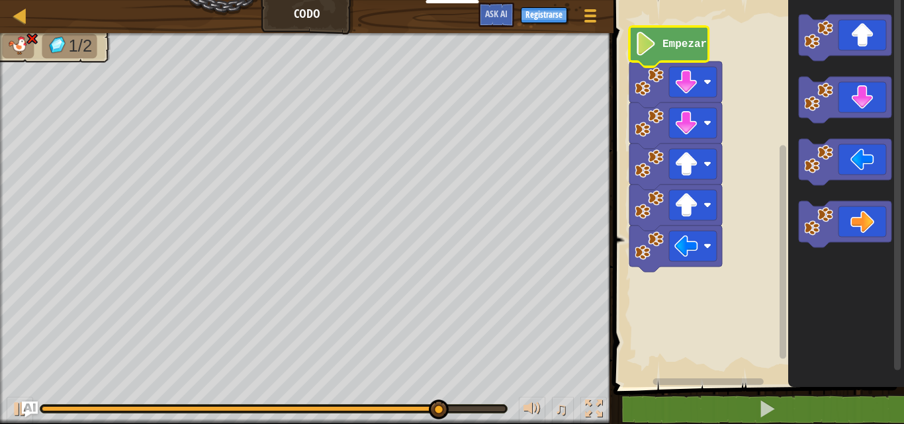
click at [672, 46] on text "Empezar" at bounding box center [684, 44] width 44 height 12
click at [672, 47] on text "Empezar" at bounding box center [684, 44] width 44 height 12
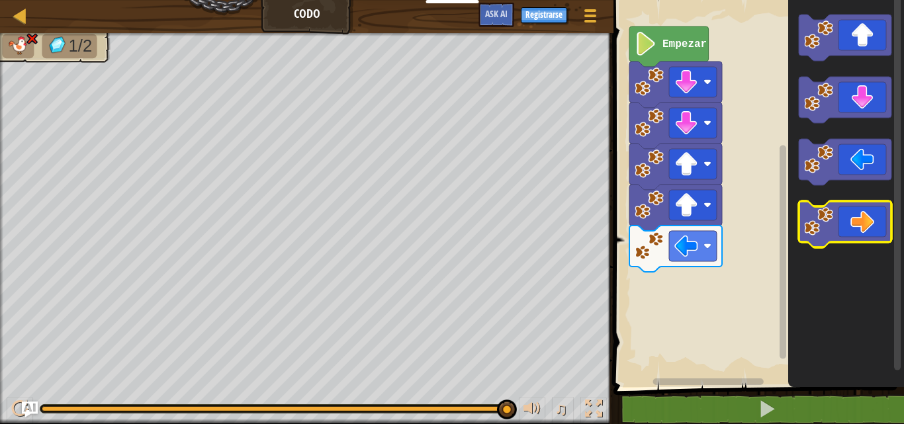
click at [867, 245] on rect "Espacio de trabajo de Blockly" at bounding box center [845, 224] width 93 height 46
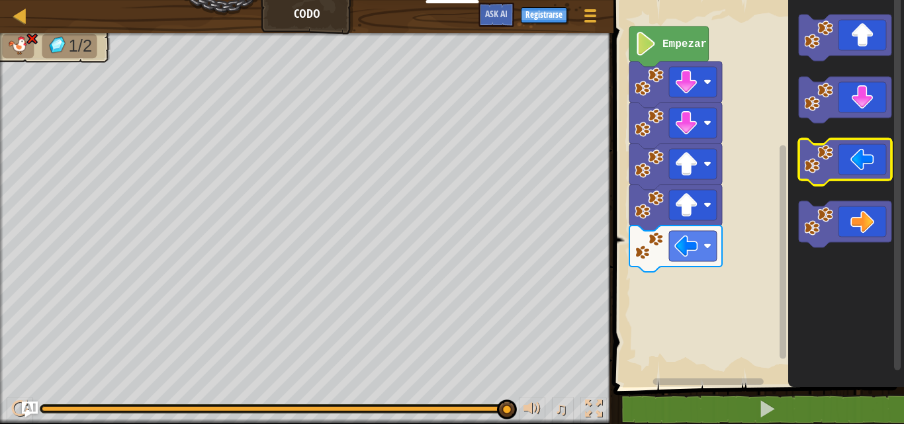
click at [855, 154] on icon "Espacio de trabajo de Blockly" at bounding box center [845, 162] width 93 height 46
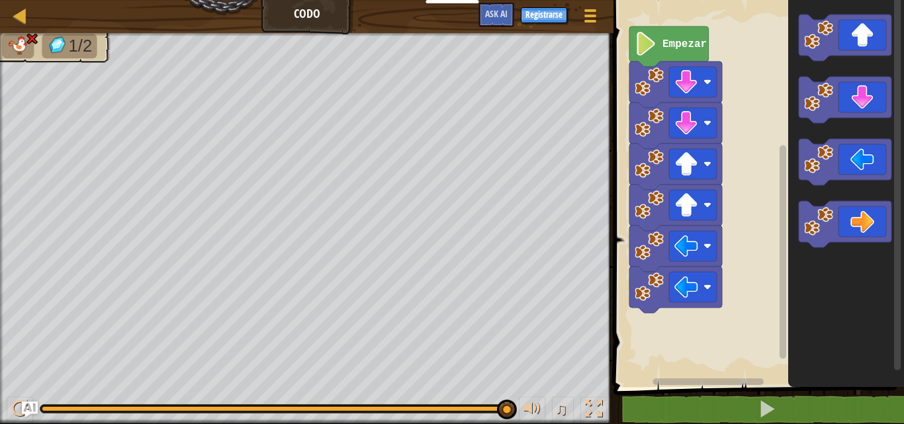
click at [658, 24] on rect "Espacio de trabajo de Blockly" at bounding box center [756, 190] width 294 height 394
click at [644, 44] on image "Espacio de trabajo de Blockly" at bounding box center [645, 44] width 22 height 24
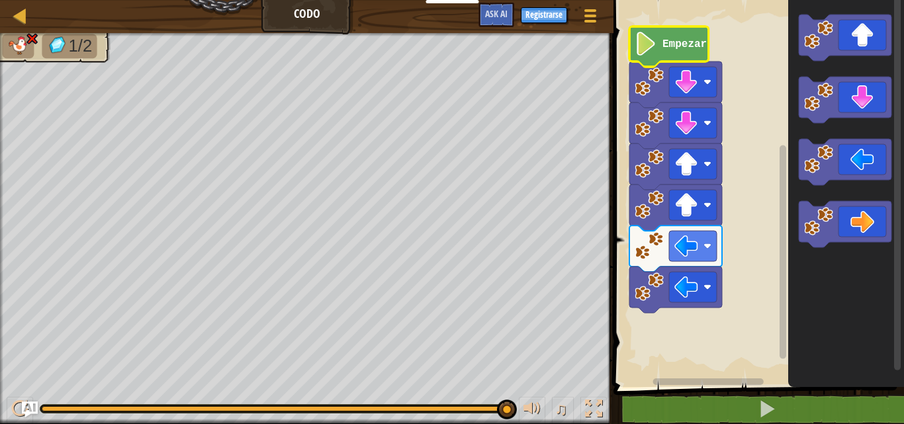
click at [644, 44] on image "Espacio de trabajo de Blockly" at bounding box center [645, 44] width 22 height 24
click at [643, 44] on image "Espacio de trabajo de Blockly" at bounding box center [645, 44] width 22 height 24
click at [643, 45] on image "Espacio de trabajo de Blockly" at bounding box center [645, 44] width 22 height 24
click at [690, 34] on icon "Espacio de trabajo de Blockly" at bounding box center [668, 46] width 79 height 40
click at [17, 17] on div at bounding box center [20, 15] width 17 height 17
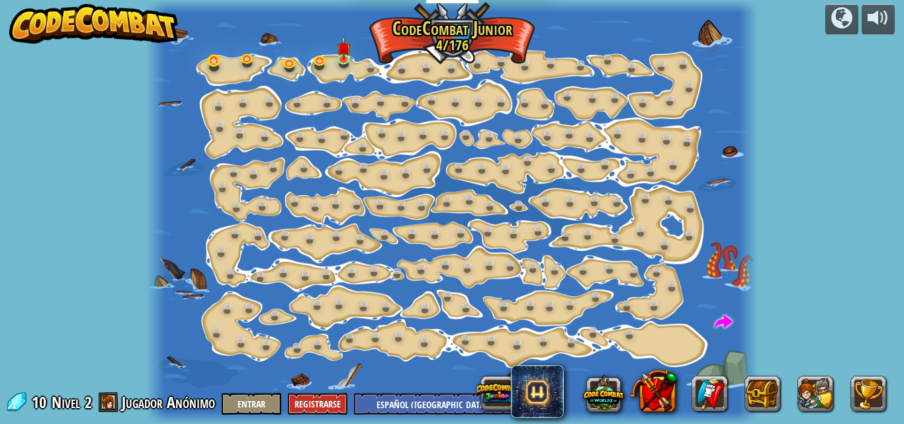
select select "es-419"
click at [347, 61] on link at bounding box center [346, 59] width 26 height 26
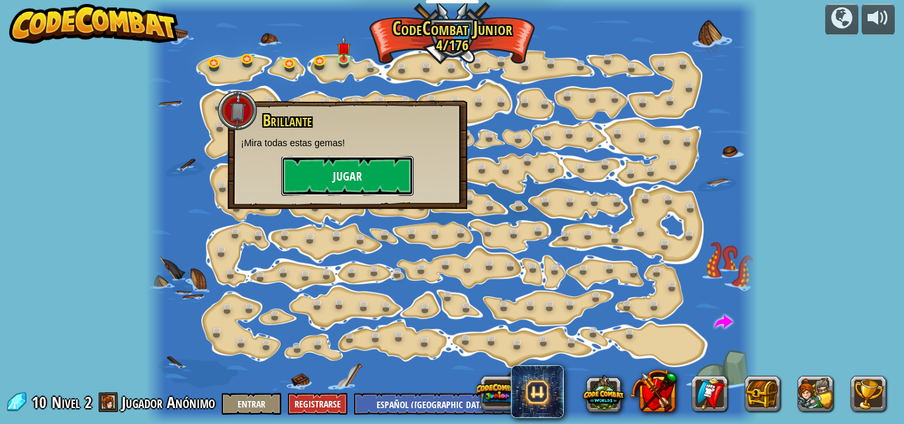
click at [372, 183] on button "Jugar" at bounding box center [347, 176] width 132 height 40
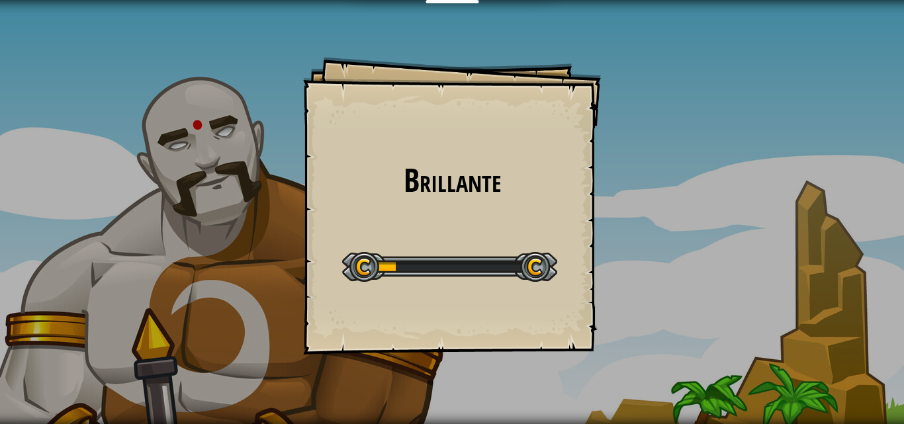
drag, startPoint x: 548, startPoint y: 183, endPoint x: 562, endPoint y: 139, distance: 46.5
click at [552, 181] on h1 "Brillante" at bounding box center [451, 180] width 271 height 35
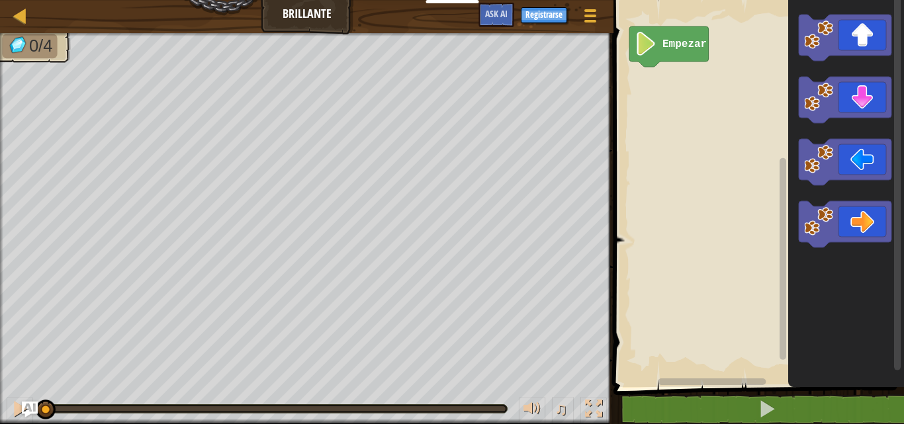
click at [863, 157] on icon "Espacio de trabajo de Blockly" at bounding box center [845, 162] width 93 height 46
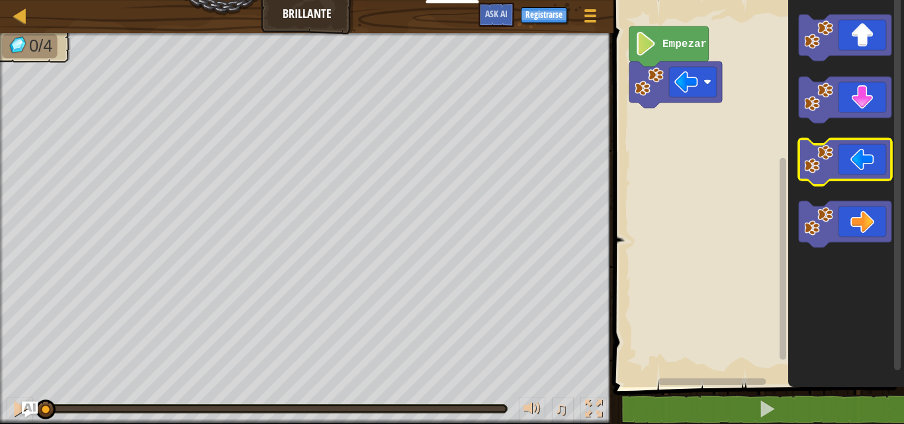
click at [862, 156] on icon "Espacio de trabajo de Blockly" at bounding box center [845, 162] width 93 height 46
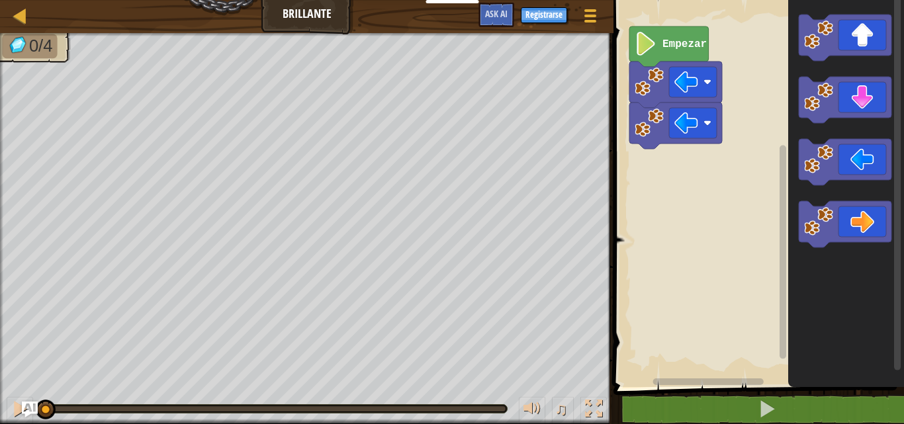
click at [865, 87] on icon "Espacio de trabajo de Blockly" at bounding box center [845, 100] width 93 height 46
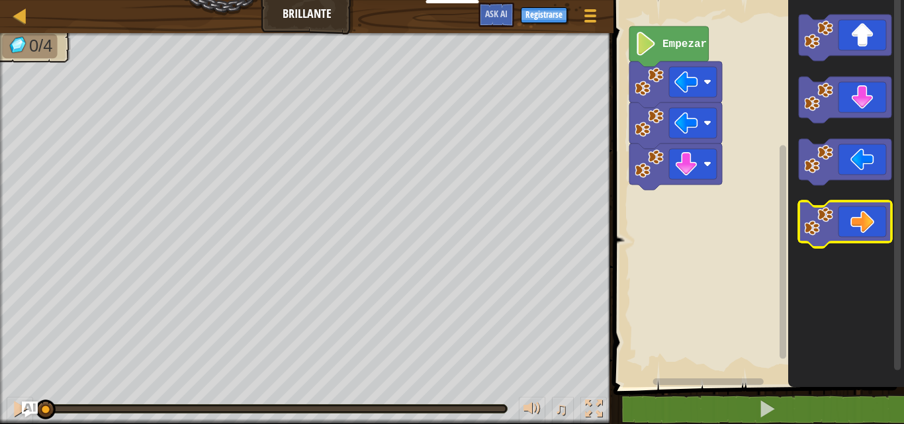
click at [862, 214] on icon "Espacio de trabajo de Blockly" at bounding box center [845, 224] width 93 height 46
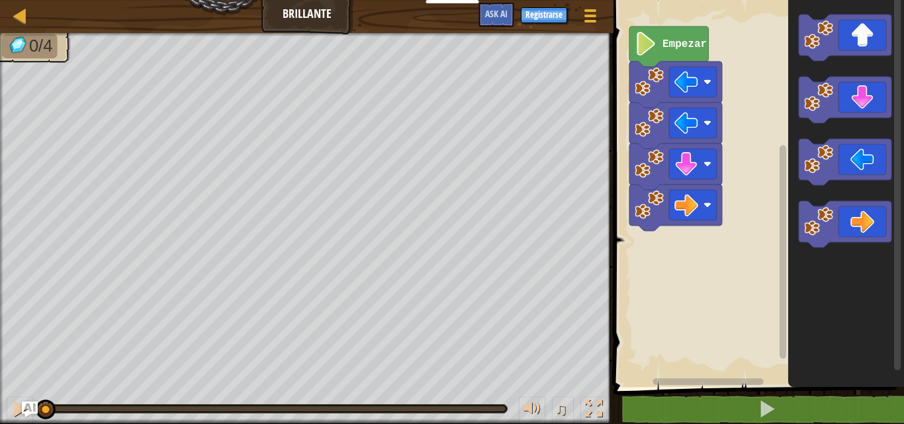
click at [666, 44] on text "Empezar" at bounding box center [684, 44] width 44 height 12
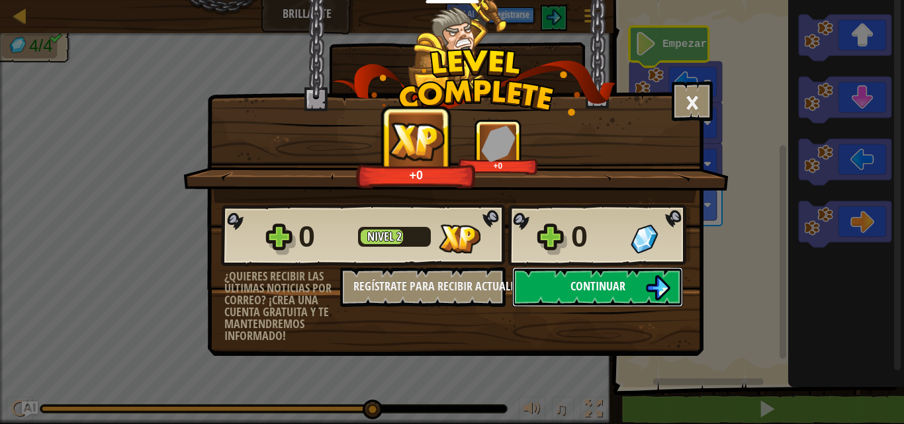
click at [668, 290] on img at bounding box center [657, 287] width 25 height 25
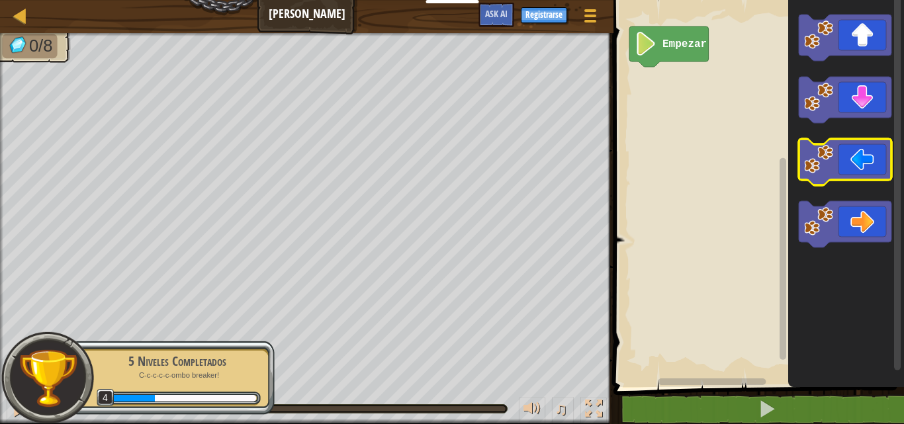
click at [842, 156] on icon "Espacio de trabajo de Blockly" at bounding box center [845, 162] width 93 height 46
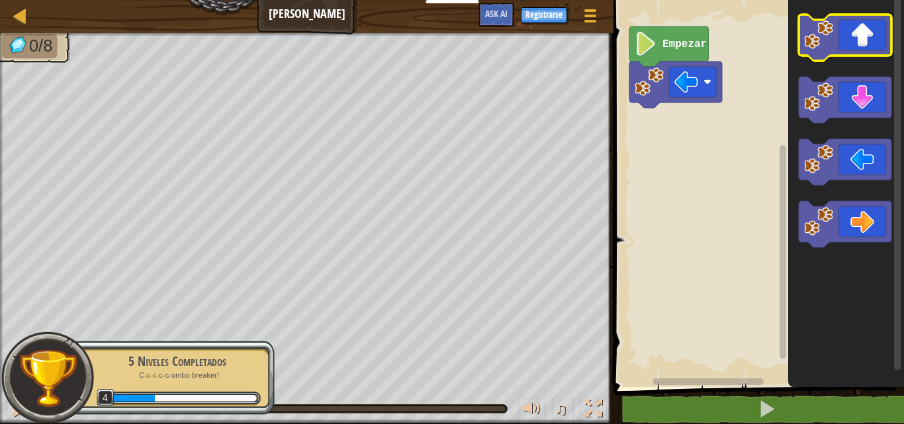
click at [852, 34] on icon "Espacio de trabajo de Blockly" at bounding box center [845, 38] width 93 height 46
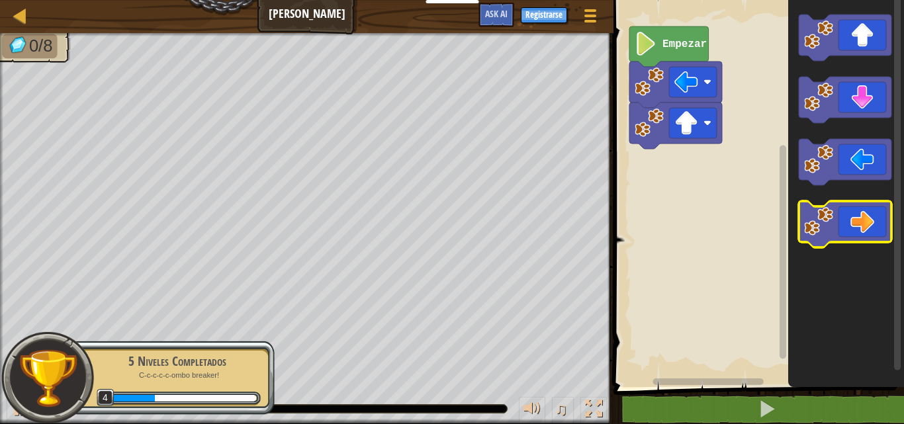
click at [855, 224] on icon "Espacio de trabajo de Blockly" at bounding box center [845, 224] width 93 height 46
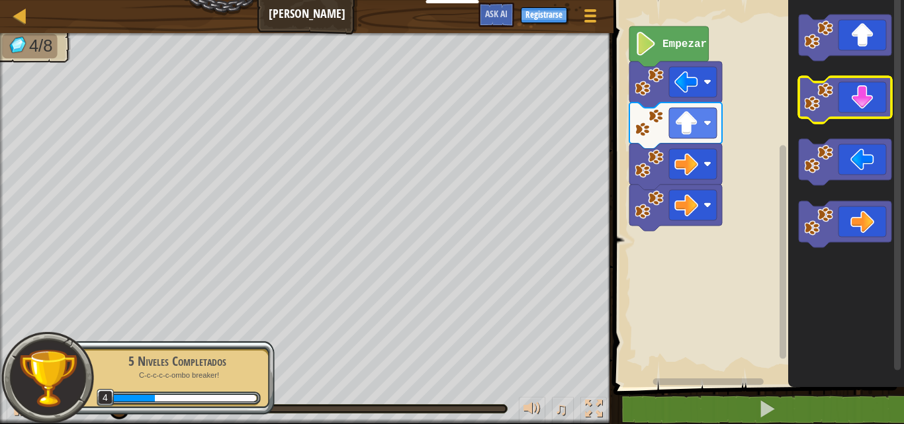
click at [851, 110] on icon "Espacio de trabajo de Blockly" at bounding box center [845, 100] width 93 height 46
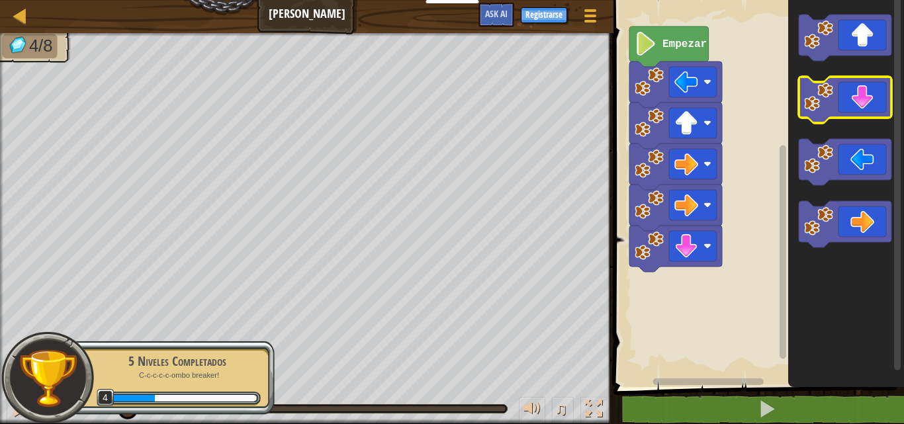
click at [852, 112] on icon "Espacio de trabajo de Blockly" at bounding box center [845, 100] width 93 height 46
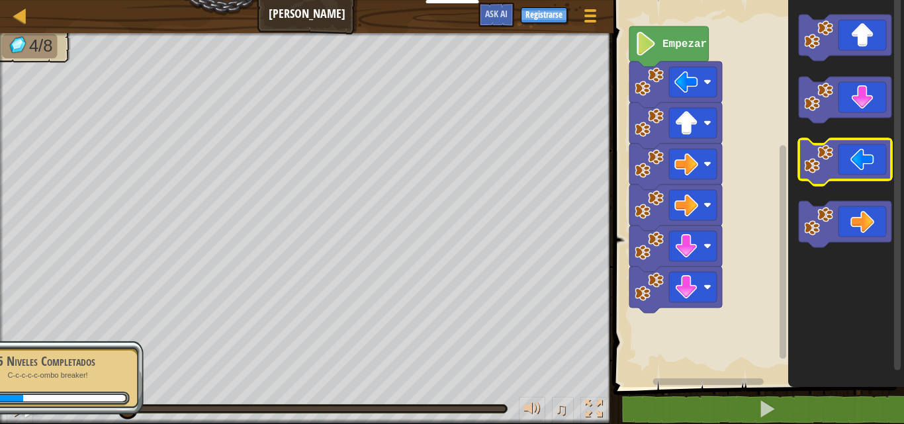
click at [875, 169] on icon "Espacio de trabajo de Blockly" at bounding box center [845, 162] width 93 height 46
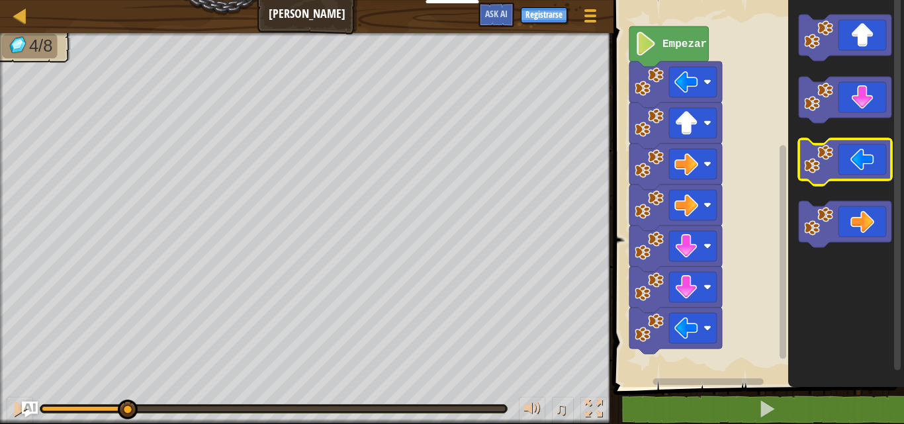
click at [875, 169] on icon "Espacio de trabajo de Blockly" at bounding box center [845, 162] width 93 height 46
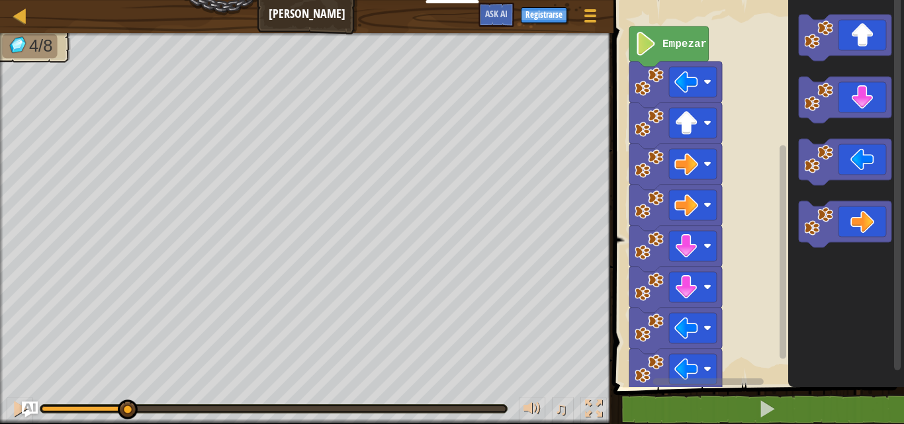
click at [662, 46] on g "Empezar" at bounding box center [675, 210] width 93 height 369
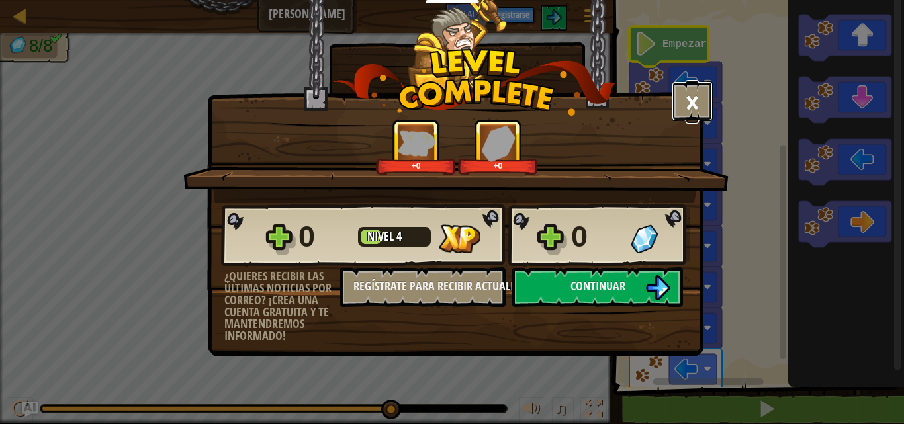
click at [691, 110] on button "×" at bounding box center [692, 101] width 41 height 40
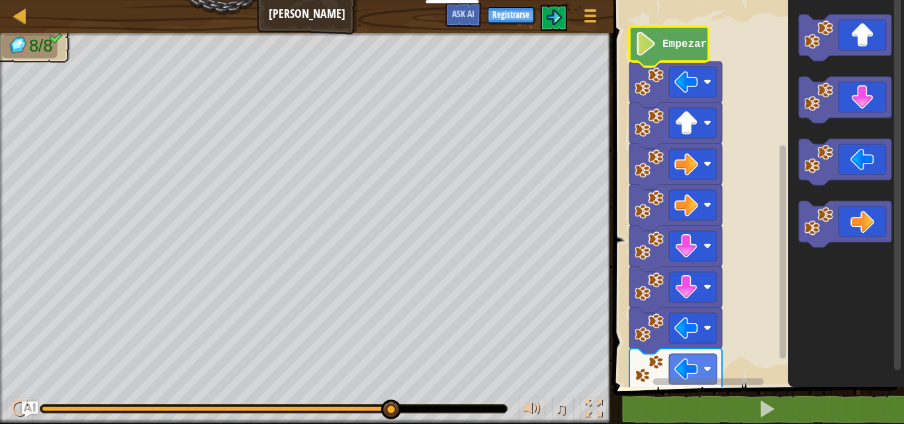
click at [38, 15] on div "Mapa [PERSON_NAME] Menú del Juego Registrarse Ask AI" at bounding box center [306, 16] width 613 height 33
click at [19, 11] on div at bounding box center [20, 15] width 17 height 17
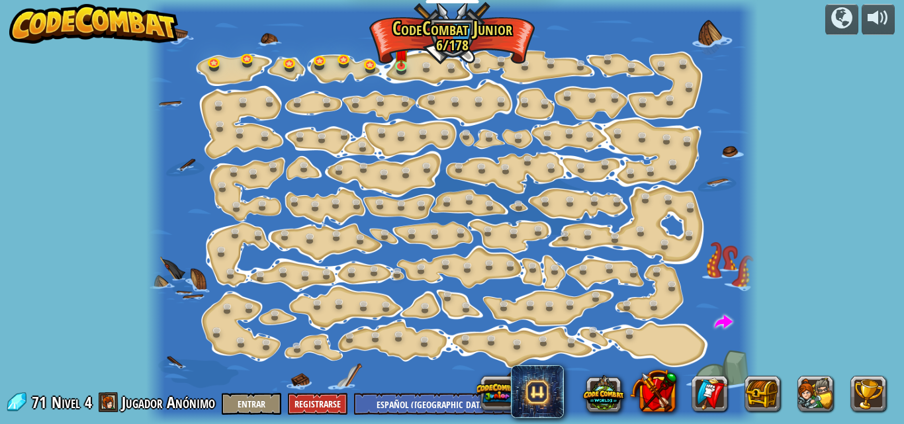
click at [9, 6] on img at bounding box center [93, 24] width 169 height 40
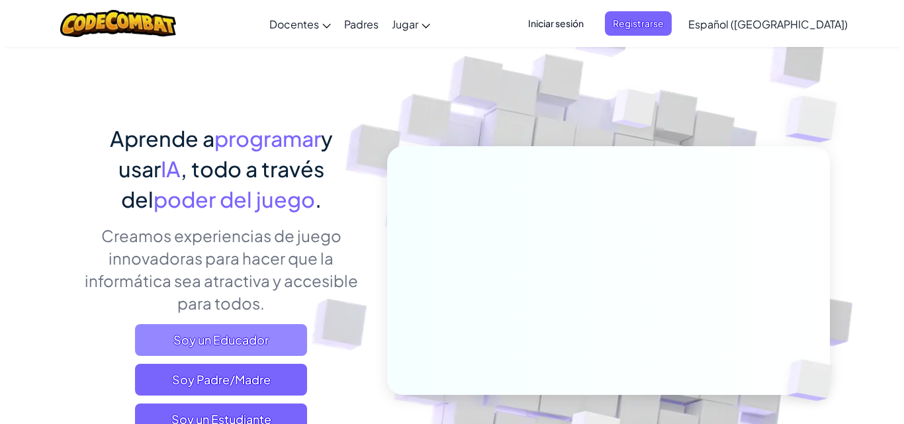
scroll to position [66, 0]
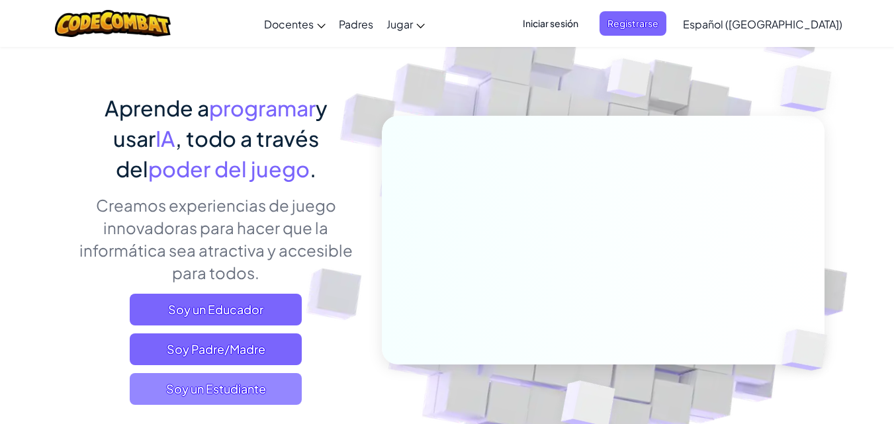
click at [206, 382] on span "Soy un Estudiante" at bounding box center [216, 389] width 172 height 32
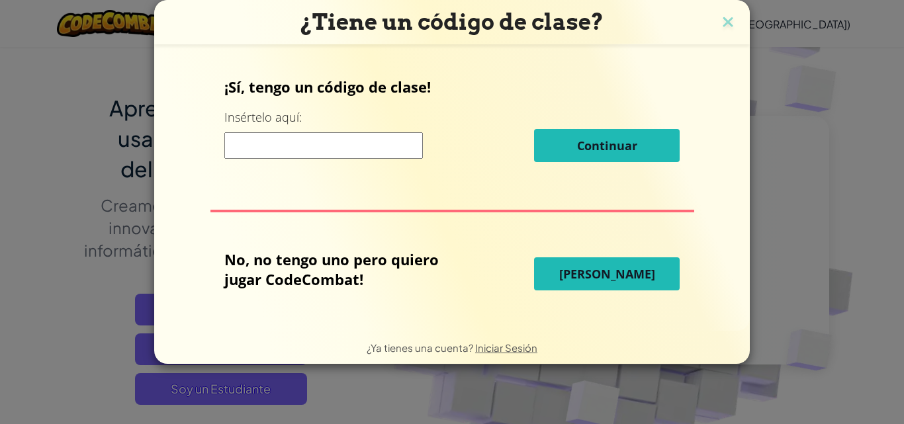
click at [622, 254] on div "No, no tengo uno pero quiero jugar CodeCombat! Jugar Ahora" at bounding box center [451, 273] width 455 height 49
click at [615, 267] on span "[PERSON_NAME]" at bounding box center [607, 274] width 96 height 16
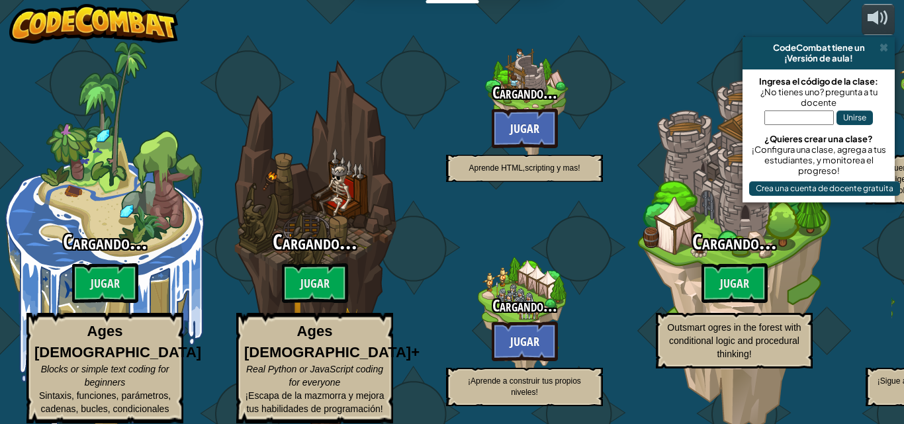
select select "es-419"
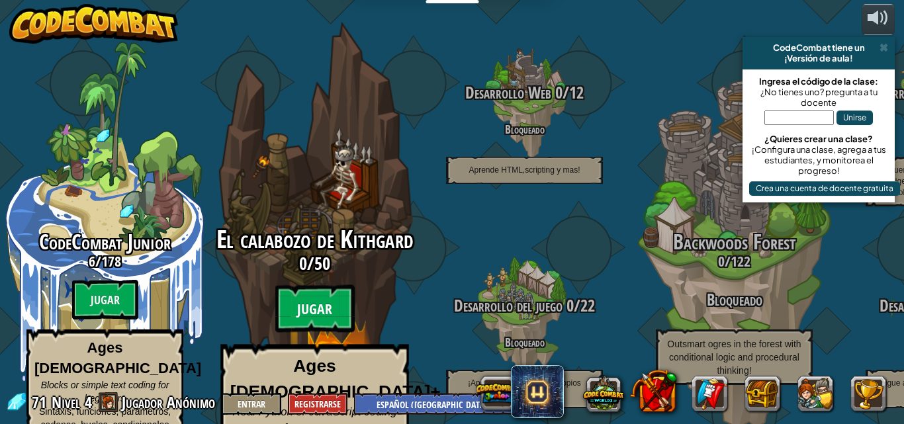
click at [298, 285] on btn "Jugar" at bounding box center [314, 309] width 79 height 48
select select "es-419"
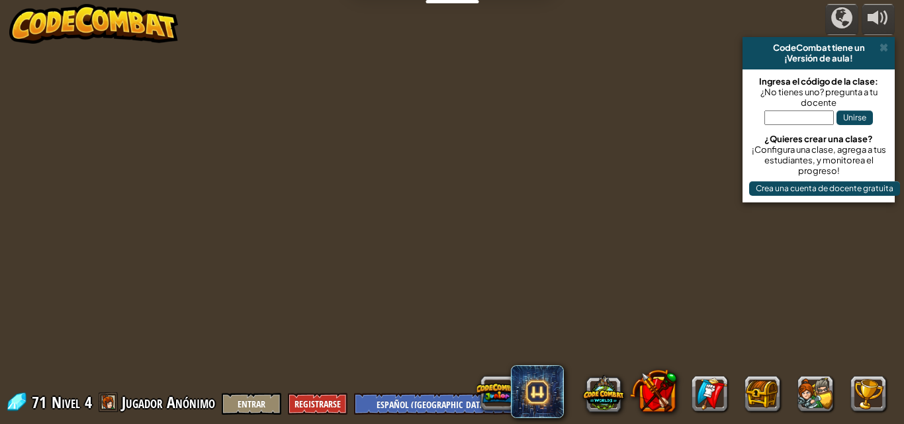
select select "es-419"
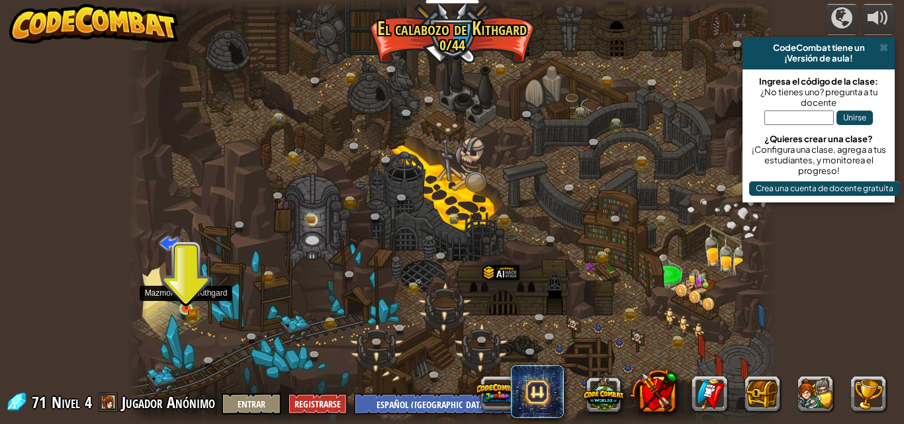
click at [187, 308] on img at bounding box center [186, 293] width 15 height 34
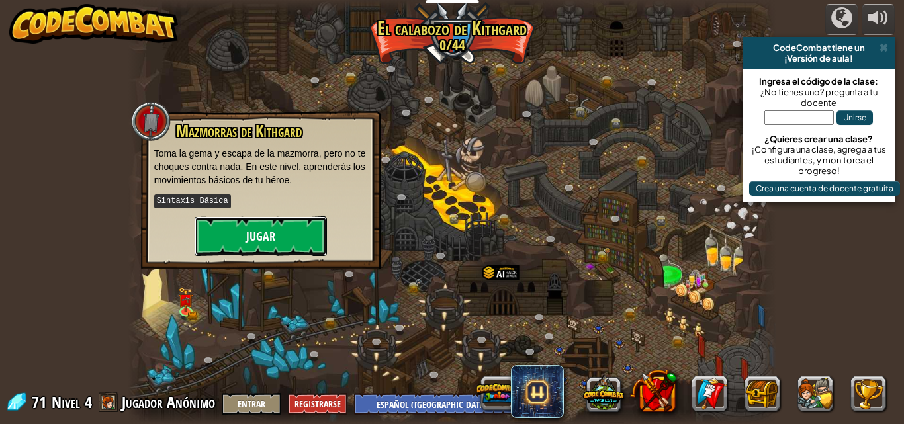
click at [242, 249] on button "Jugar" at bounding box center [261, 236] width 132 height 40
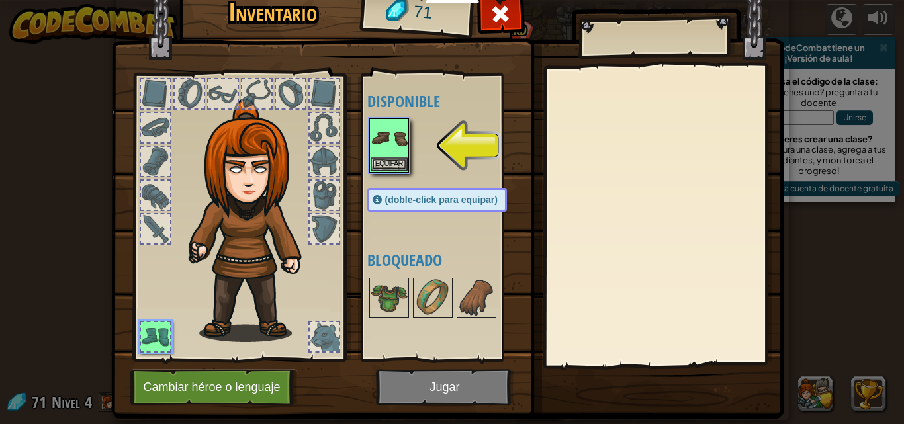
click at [403, 376] on img at bounding box center [447, 178] width 673 height 480
click at [379, 132] on img at bounding box center [389, 138] width 37 height 37
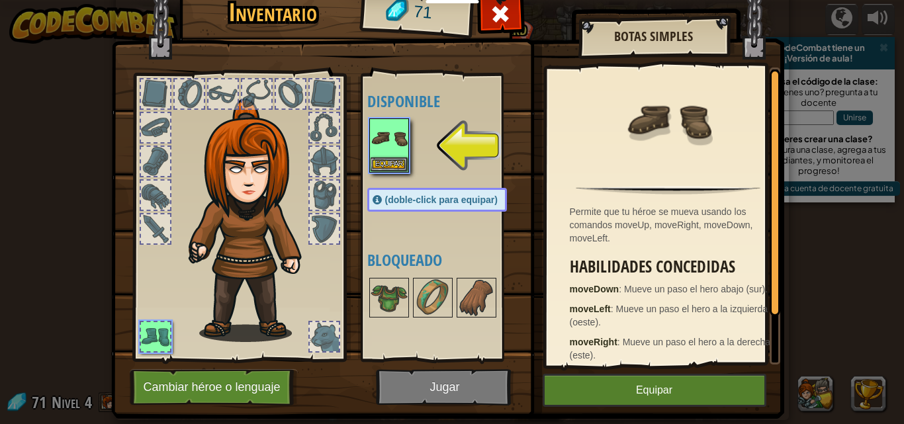
click at [649, 371] on img at bounding box center [447, 178] width 673 height 480
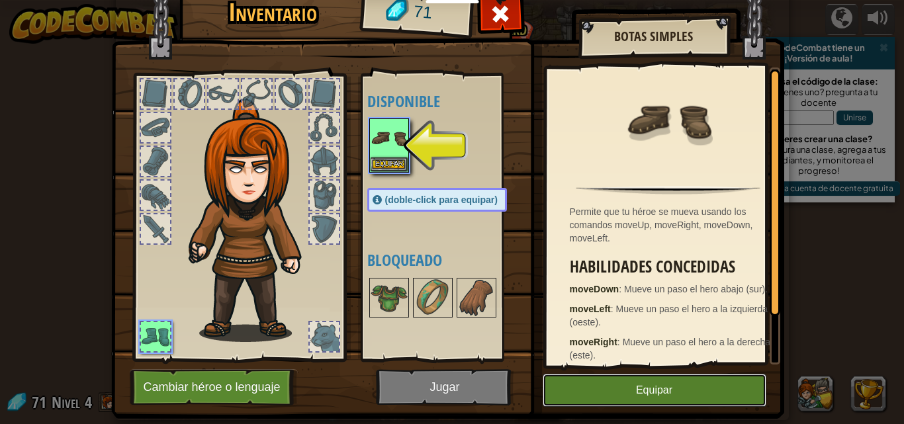
click at [647, 386] on button "Equipar" at bounding box center [655, 390] width 224 height 33
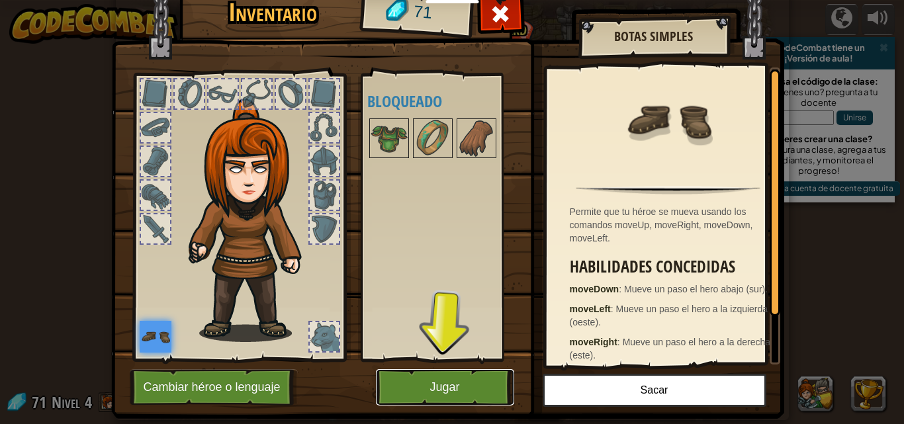
click at [496, 378] on button "Jugar" at bounding box center [445, 387] width 138 height 36
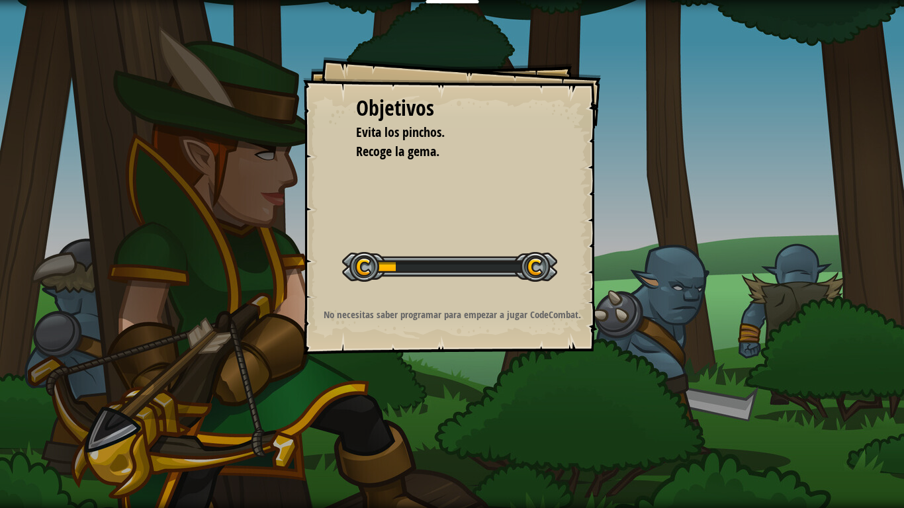
click at [483, 423] on div "Objetivos Evita los pinchos. Recoge la gema. Iniciar nivel Error cargando del s…" at bounding box center [452, 254] width 904 height 508
drag, startPoint x: 893, startPoint y: 451, endPoint x: 903, endPoint y: 453, distance: 10.7
click at [903, 423] on div "Objetivos Evita los pinchos. Recoge la gema. Iniciar nivel Error cargando del s…" at bounding box center [452, 254] width 904 height 508
drag, startPoint x: 891, startPoint y: 494, endPoint x: 873, endPoint y: 504, distance: 20.2
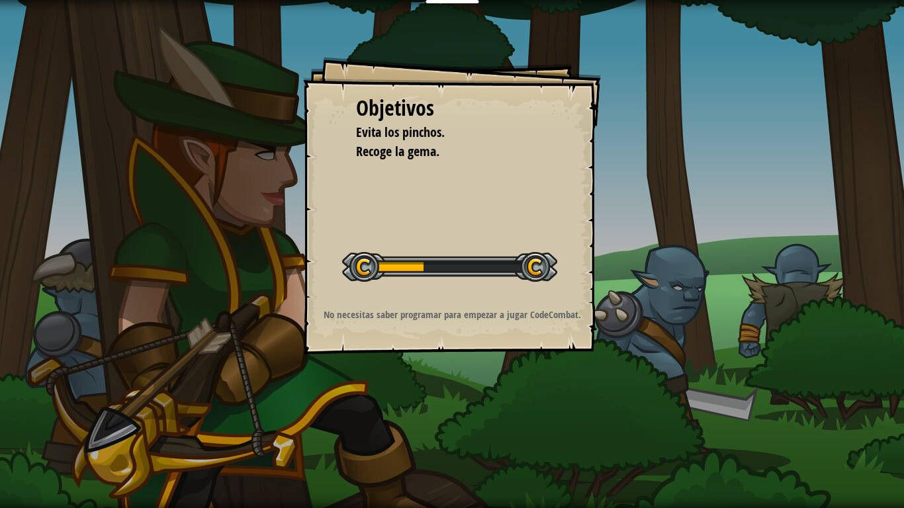
click at [889, 423] on div "Objetivos Evita los pinchos. Recoge la gema. Iniciar nivel Error cargando del s…" at bounding box center [452, 254] width 904 height 508
click at [884, 423] on div "Objetivos Evita los pinchos. Recoge la gema. Iniciar nivel Error cargando del s…" at bounding box center [452, 254] width 904 height 508
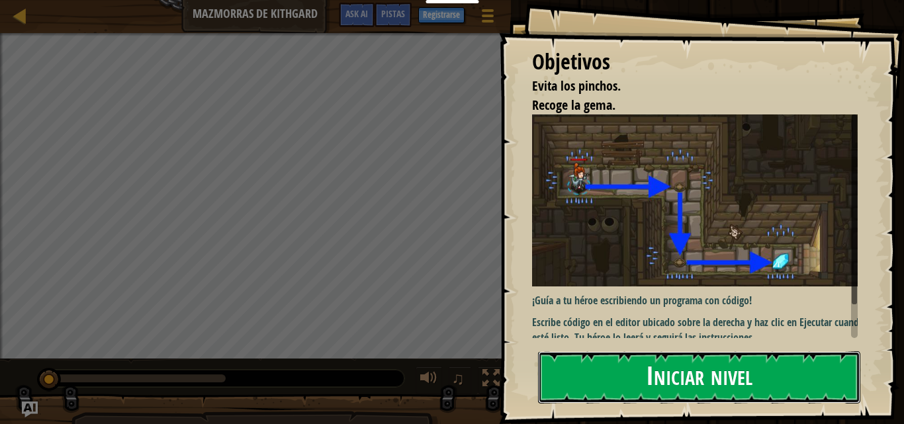
click at [657, 380] on button "Iniciar nivel" at bounding box center [699, 377] width 322 height 52
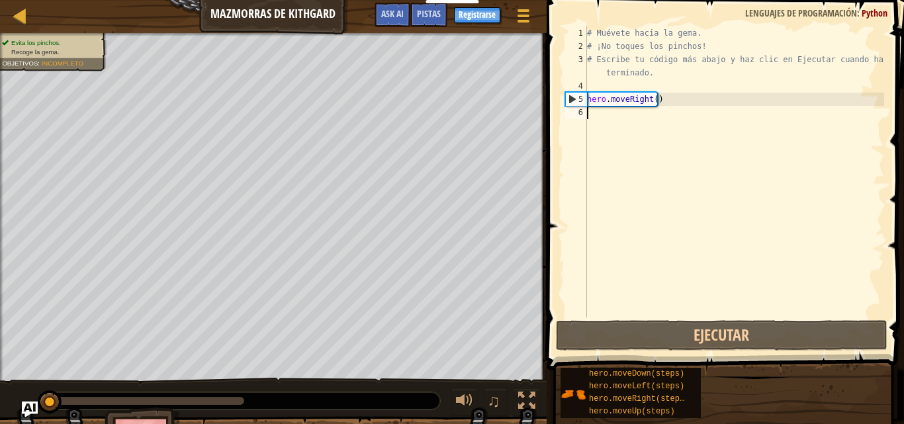
click at [629, 89] on div "# Muévete hacia la gema. # ¡No toques los pinchos! # Escribe tu código más abaj…" at bounding box center [734, 185] width 300 height 318
click at [665, 96] on div "# Muévete hacia la gema. # ¡No toques los pinchos! # Escribe tu código más abaj…" at bounding box center [734, 185] width 300 height 318
type textarea "hero.moveRight()"
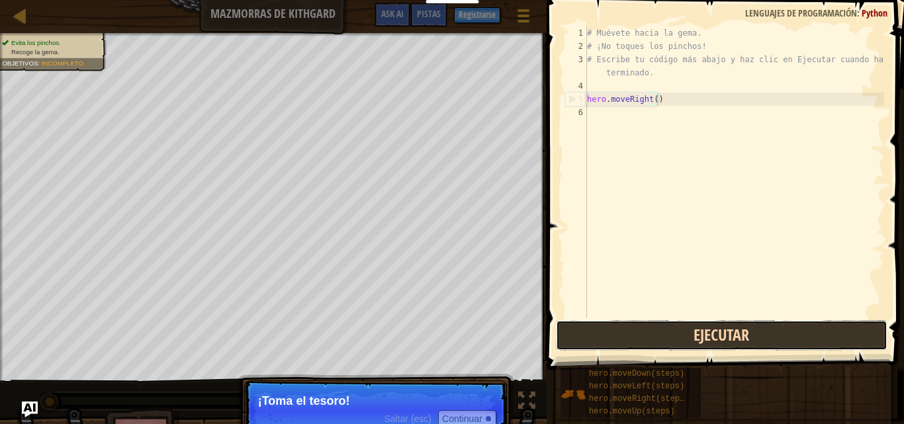
click at [626, 345] on button "Ejecutar" at bounding box center [721, 335] width 331 height 30
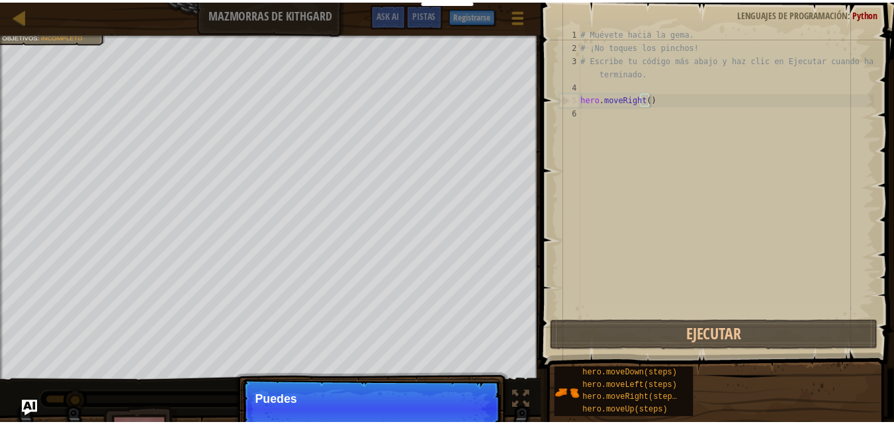
scroll to position [6, 5]
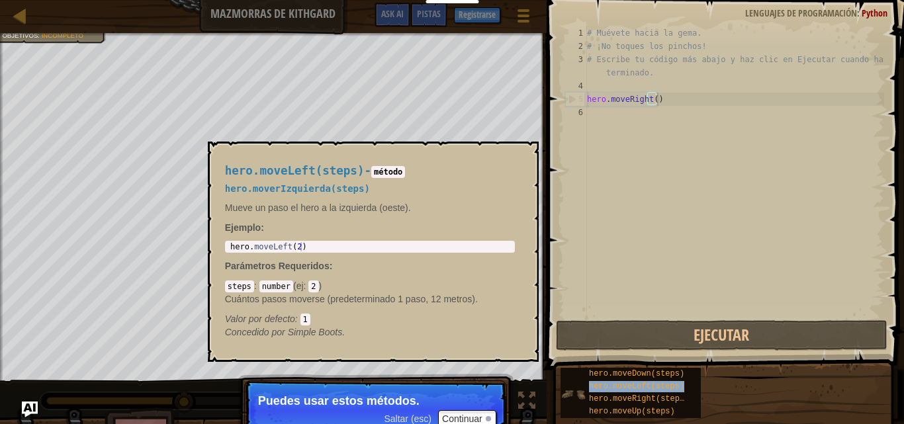
click at [588, 393] on div "hero.moveDown(steps) hero.moveLeft(steps) hero.moveRight(steps) hero.moveUp(ste…" at bounding box center [630, 393] width 140 height 50
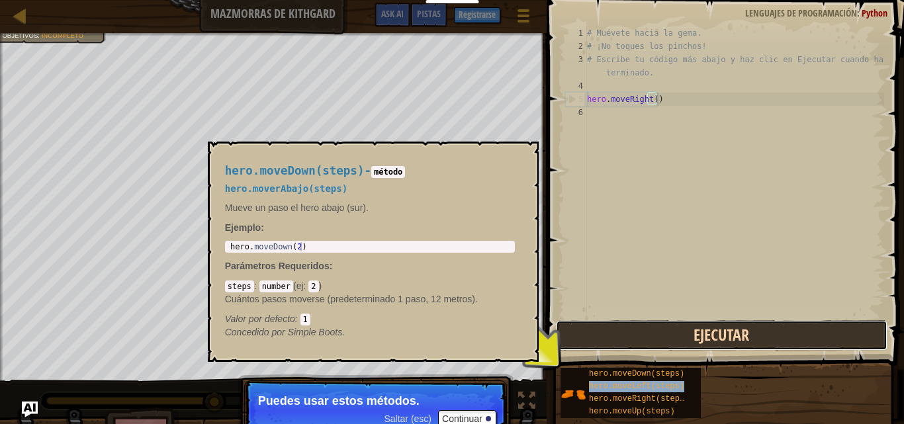
click at [617, 323] on button "Ejecutar" at bounding box center [721, 335] width 331 height 30
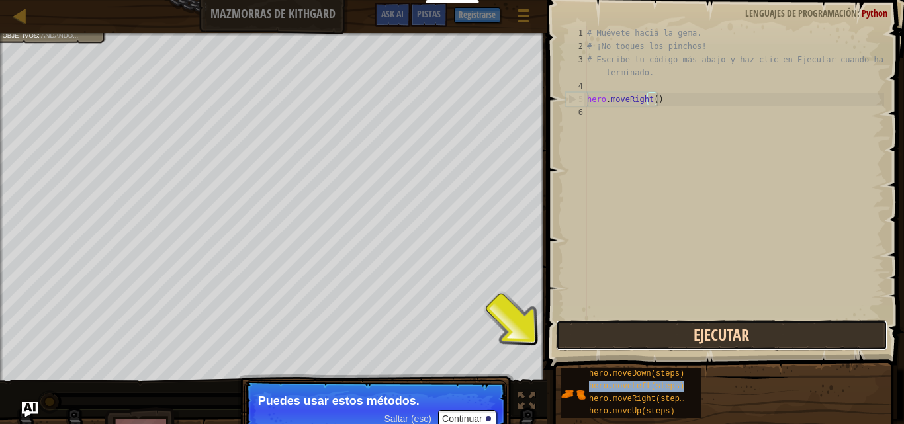
click at [630, 337] on button "Ejecutar" at bounding box center [721, 335] width 331 height 30
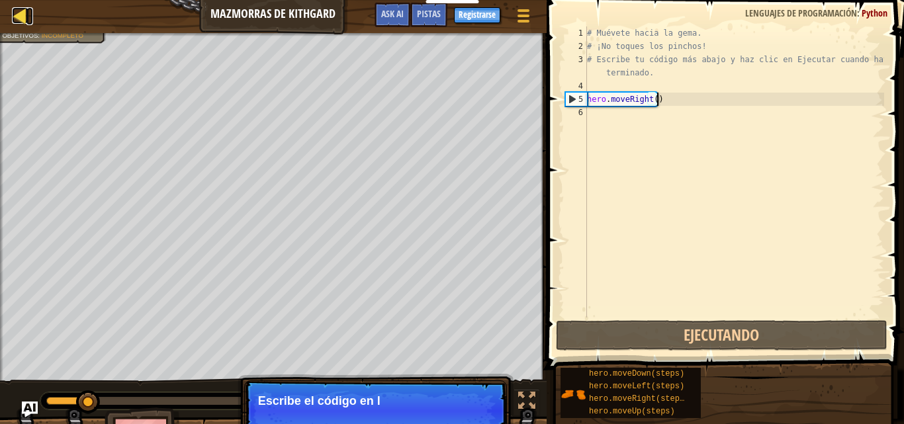
click at [17, 18] on div at bounding box center [20, 15] width 17 height 17
select select "es-419"
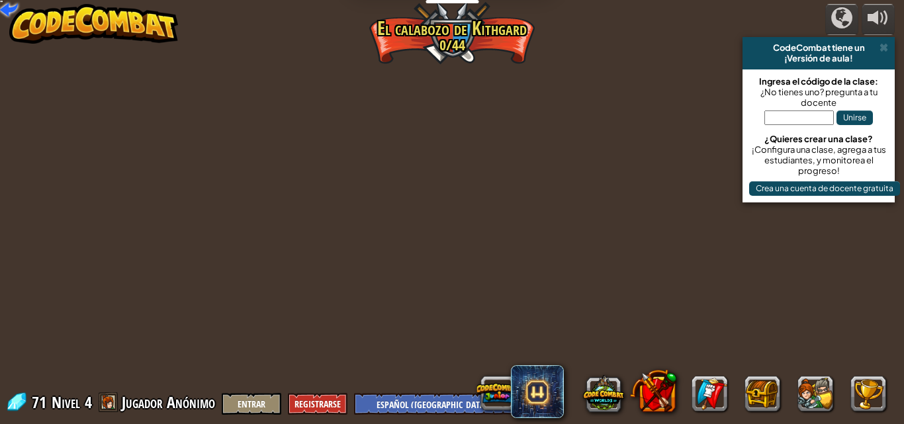
select select "es-419"
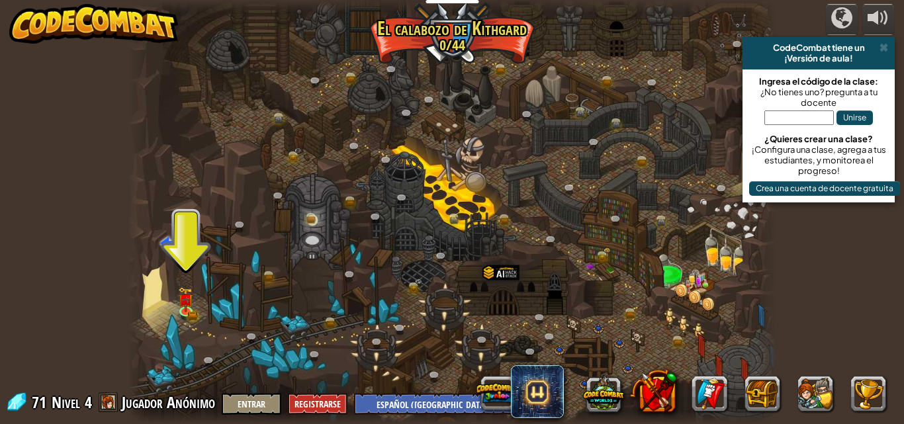
click at [15, 22] on img at bounding box center [93, 24] width 169 height 40
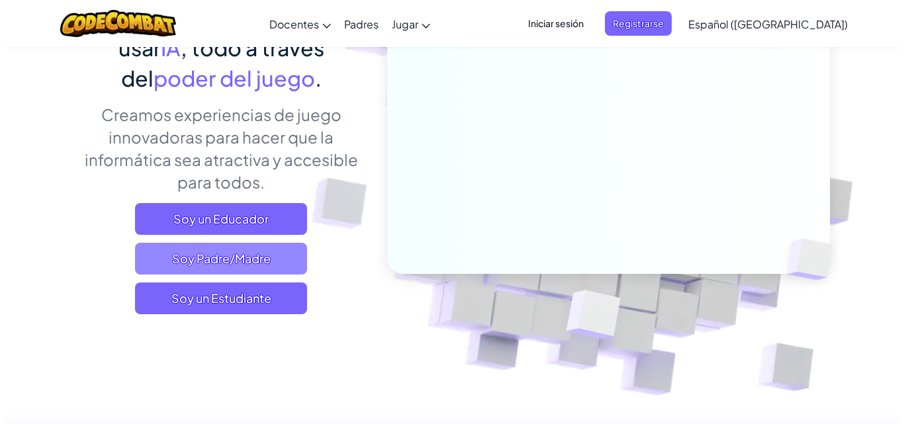
scroll to position [198, 0]
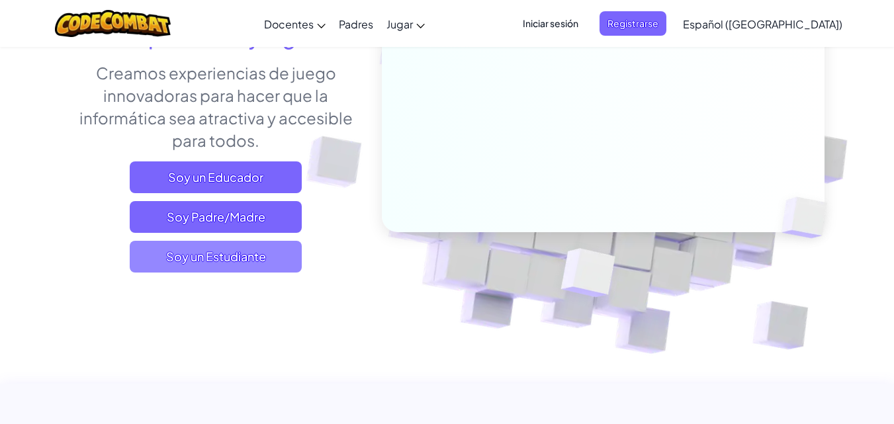
click at [240, 247] on span "Soy un Estudiante" at bounding box center [216, 257] width 172 height 32
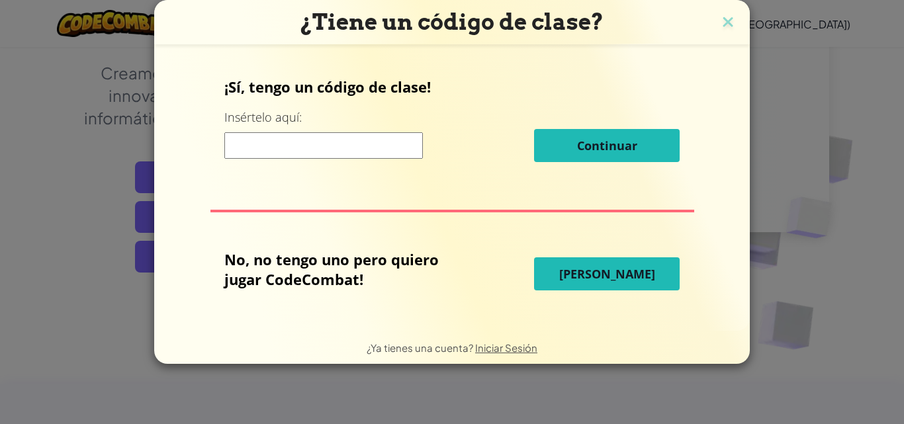
click at [627, 283] on button "[PERSON_NAME]" at bounding box center [607, 273] width 146 height 33
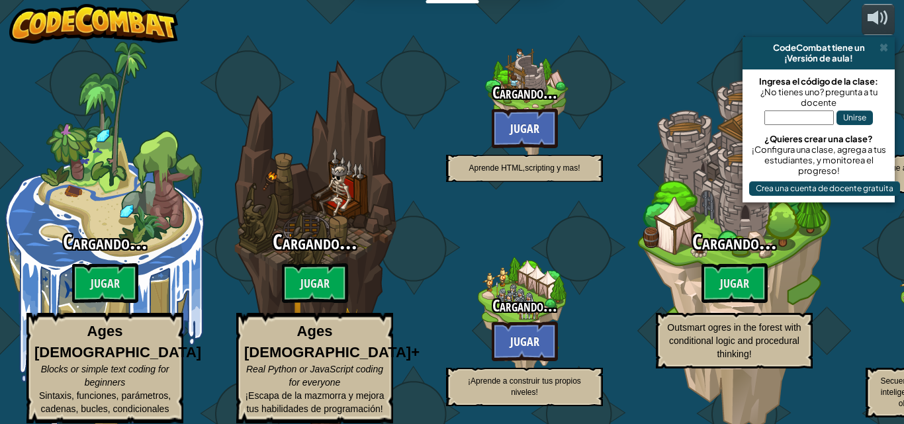
select select "es-419"
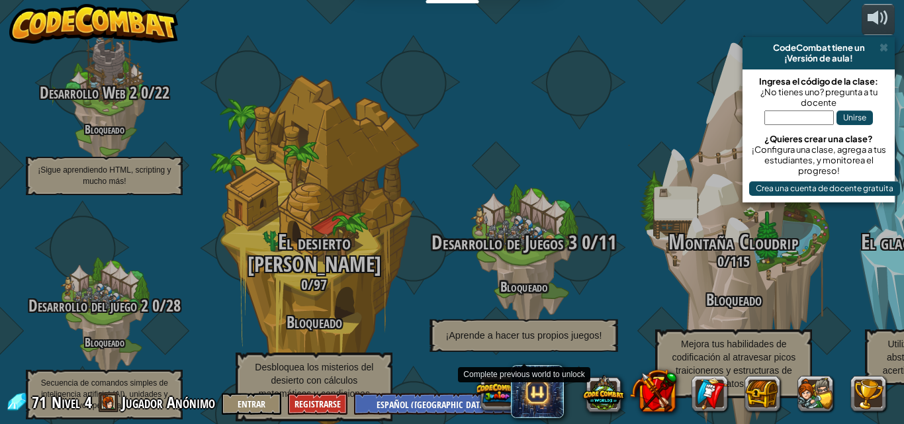
click at [556, 229] on span "Desarrollo de Juegos 3" at bounding box center [505, 242] width 146 height 27
click at [539, 254] on div "Desarrollo de Juegos 3 0 / 11 Bloqueado ¡Aprende a hacer tus propios juegos!" at bounding box center [523, 292] width 251 height 120
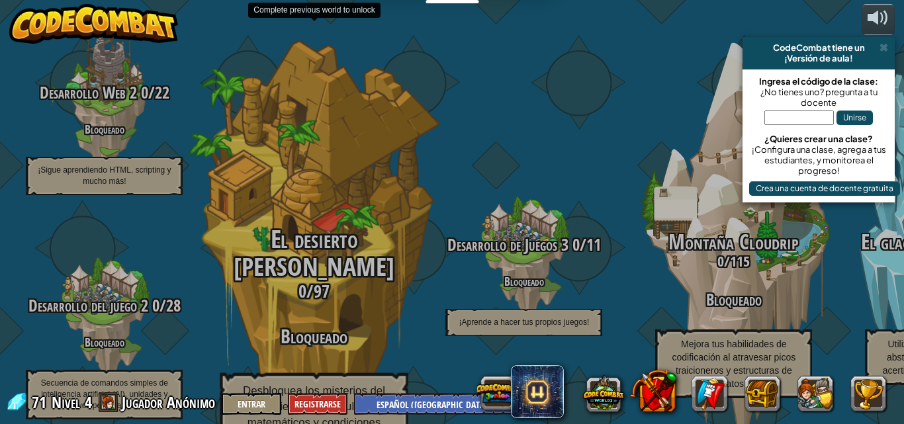
click at [363, 259] on div "El desierto de Sarven 0 / 97 Bloqueado Desbloquea los misterios del desierto co…" at bounding box center [314, 340] width 251 height 229
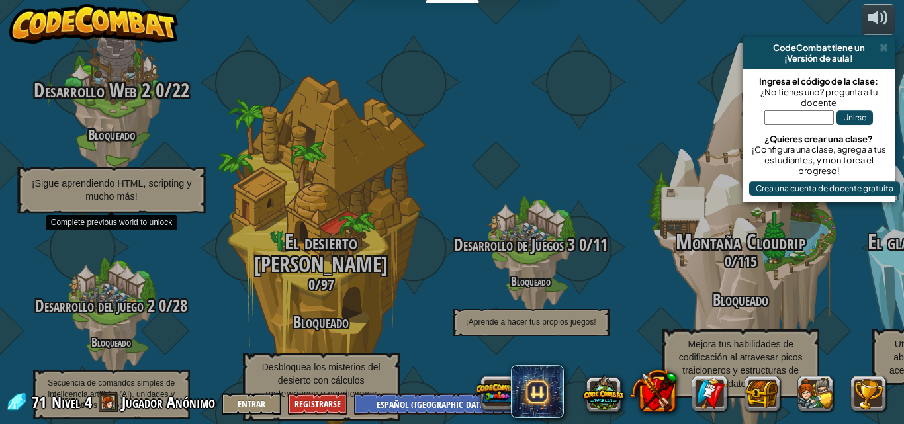
click at [124, 132] on div "Desarrollo Web 2 0 / 22 Bloqueado ¡Sigue aprendiendo HTML, scripting y mucho má…" at bounding box center [110, 146] width 251 height 134
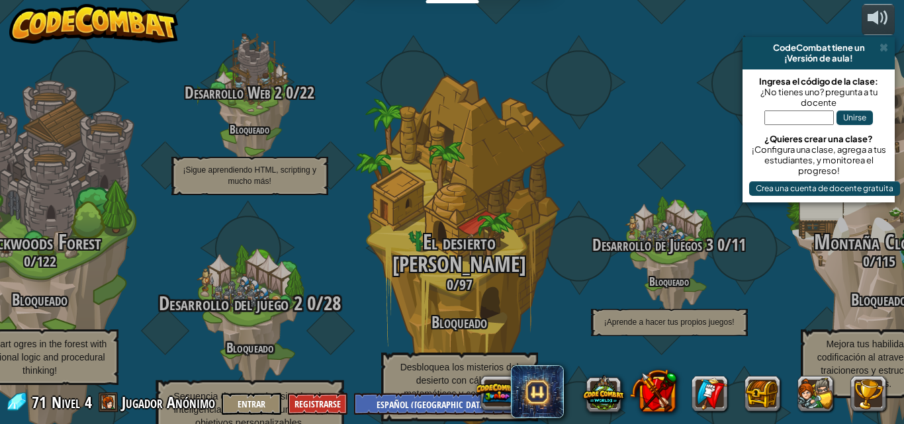
click at [314, 339] on h4 "Bloqueado" at bounding box center [249, 346] width 251 height 15
click at [313, 339] on h4 "Bloqueado" at bounding box center [249, 346] width 251 height 15
click at [299, 339] on h4 "Bloqueado" at bounding box center [249, 346] width 251 height 15
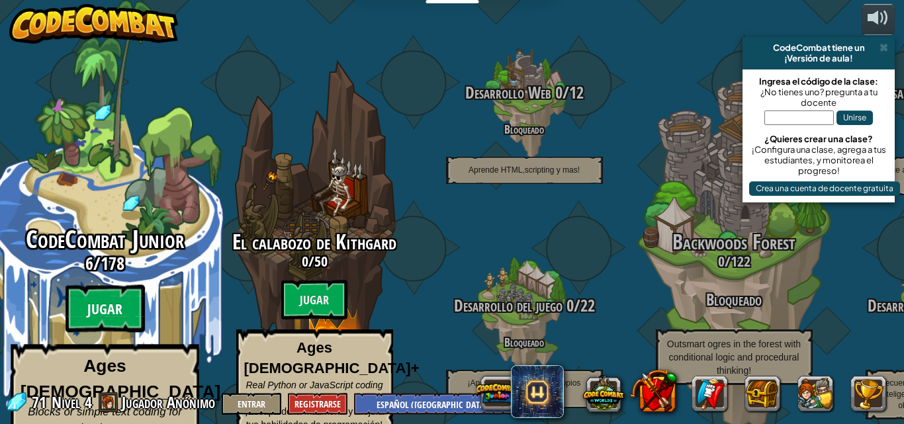
click at [110, 285] on btn "Jugar" at bounding box center [104, 309] width 79 height 48
select select "es-419"
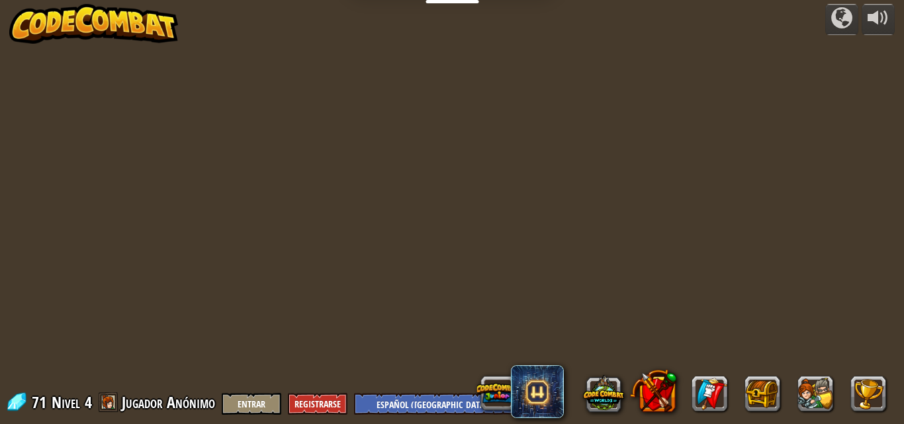
select select "es-419"
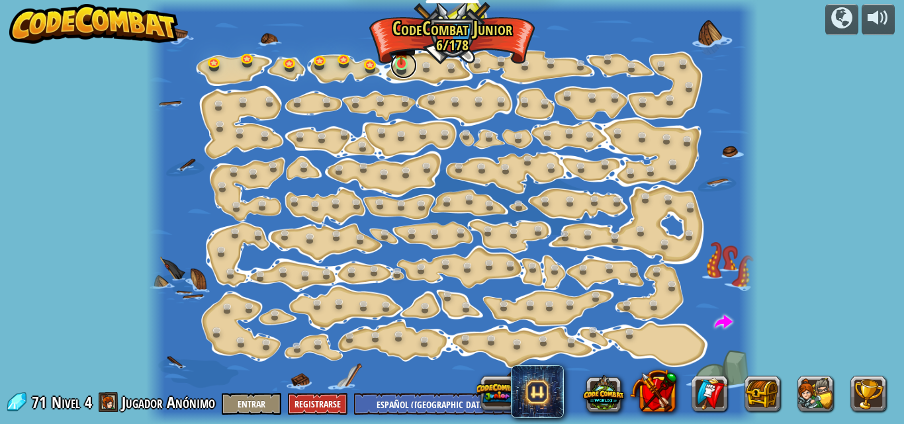
click at [402, 69] on link at bounding box center [403, 65] width 26 height 26
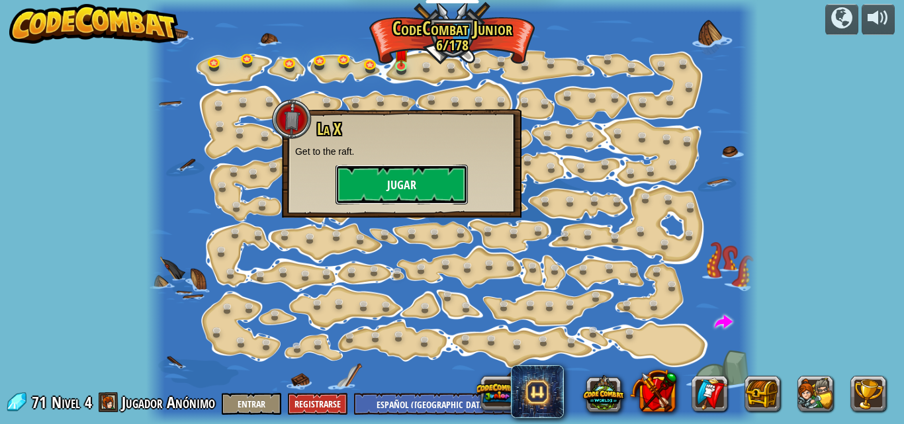
click at [392, 183] on button "Jugar" at bounding box center [401, 185] width 132 height 40
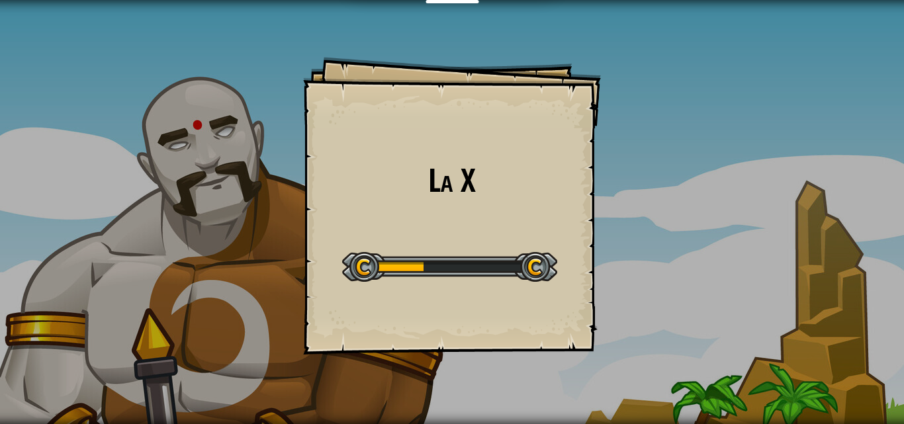
click at [433, 221] on div "La X Goals Start Level Error cargando del servidor Necesitas una suscripción pa…" at bounding box center [452, 206] width 298 height 298
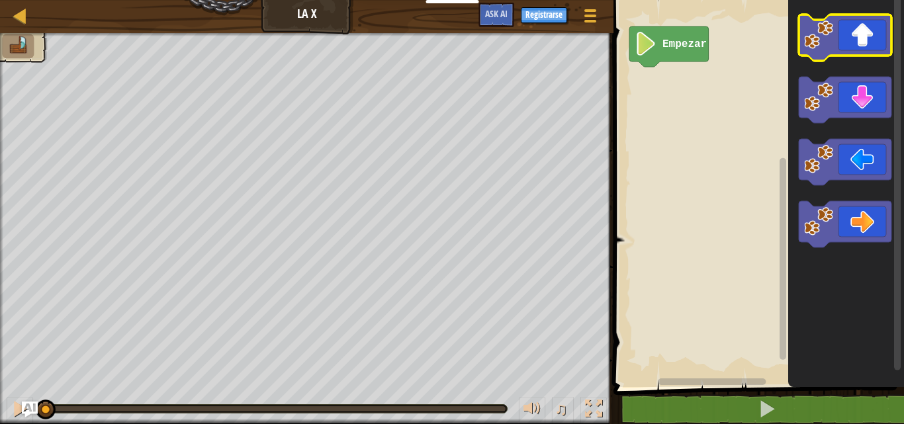
click at [871, 50] on icon "Espacio de trabajo de Blockly" at bounding box center [845, 38] width 93 height 46
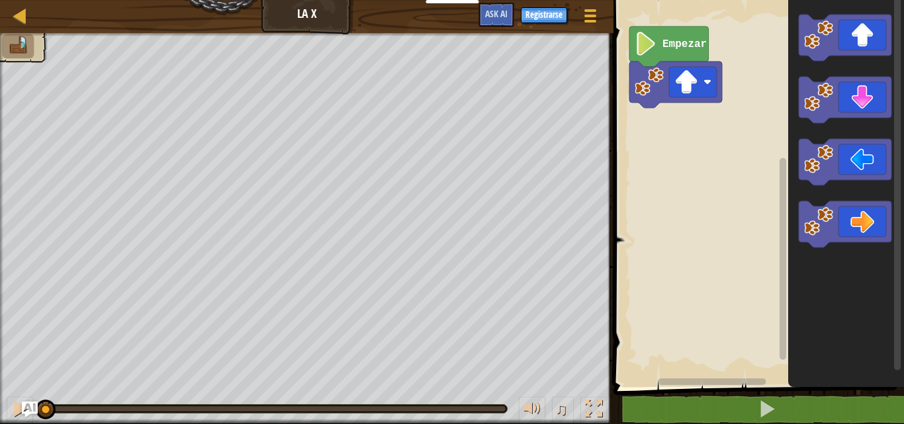
click at [883, 212] on icon "Espacio de trabajo de Blockly" at bounding box center [845, 224] width 93 height 46
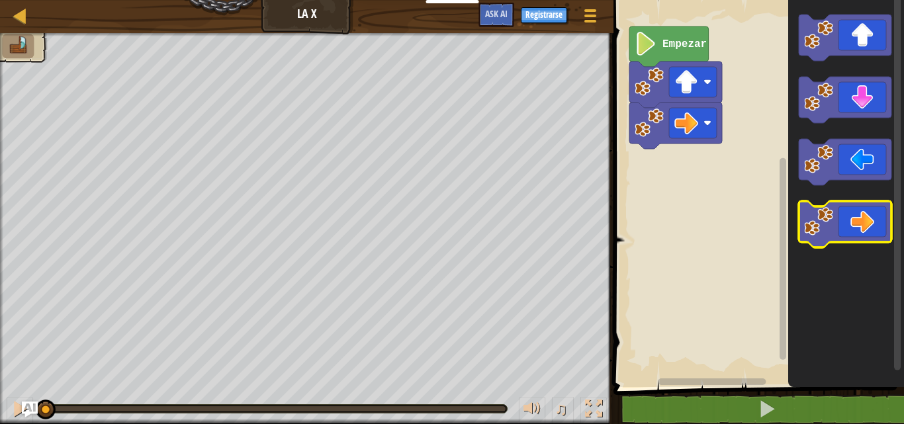
click at [883, 212] on icon "Espacio de trabajo de Blockly" at bounding box center [845, 224] width 93 height 46
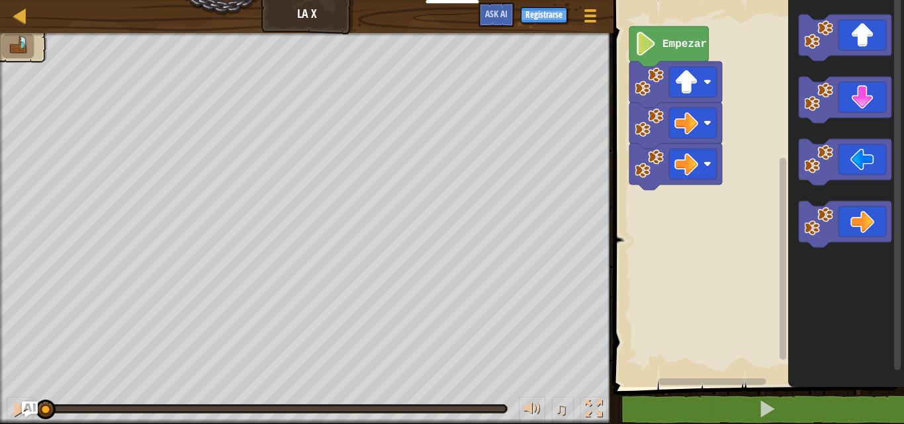
click at [649, 37] on image "Espacio de trabajo de Blockly" at bounding box center [645, 44] width 22 height 24
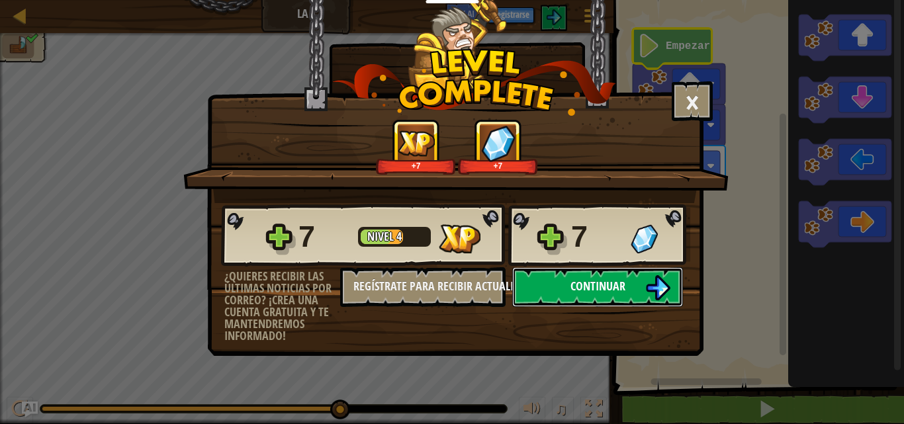
click at [584, 273] on button "Continuar" at bounding box center [597, 287] width 171 height 40
